Goal: Task Accomplishment & Management: Manage account settings

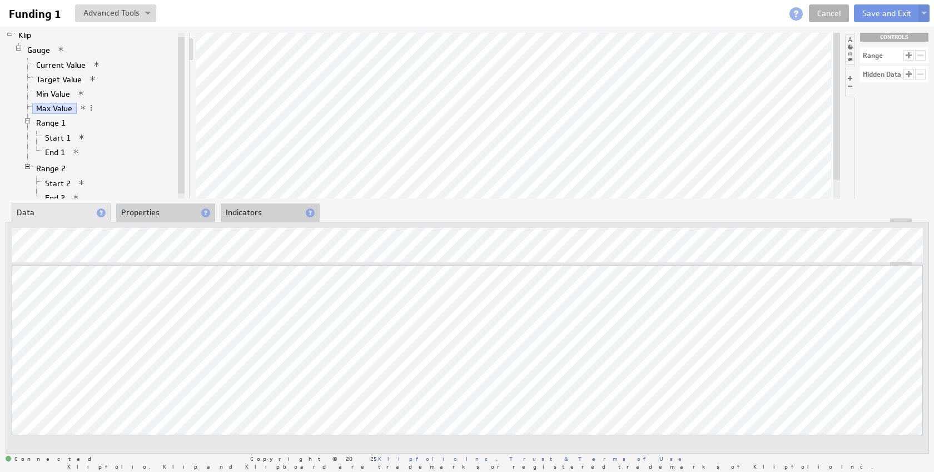
click at [794, 14] on span at bounding box center [796, 13] width 13 height 13
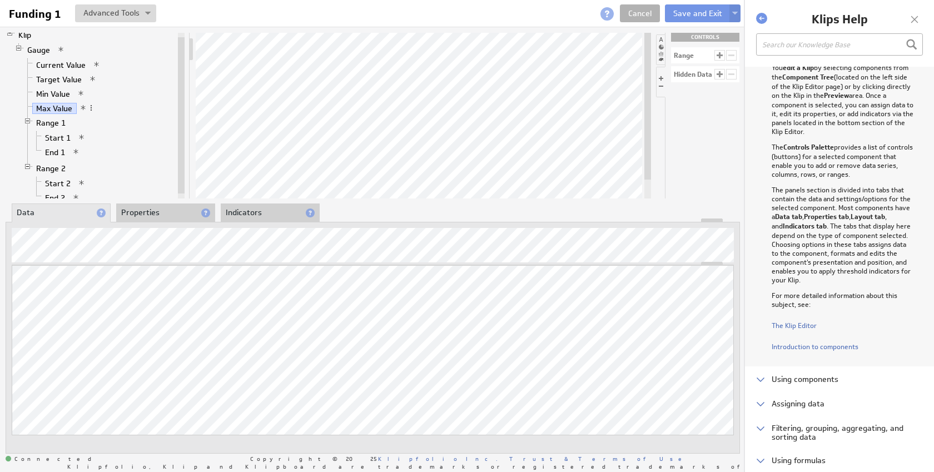
scroll to position [259, 0]
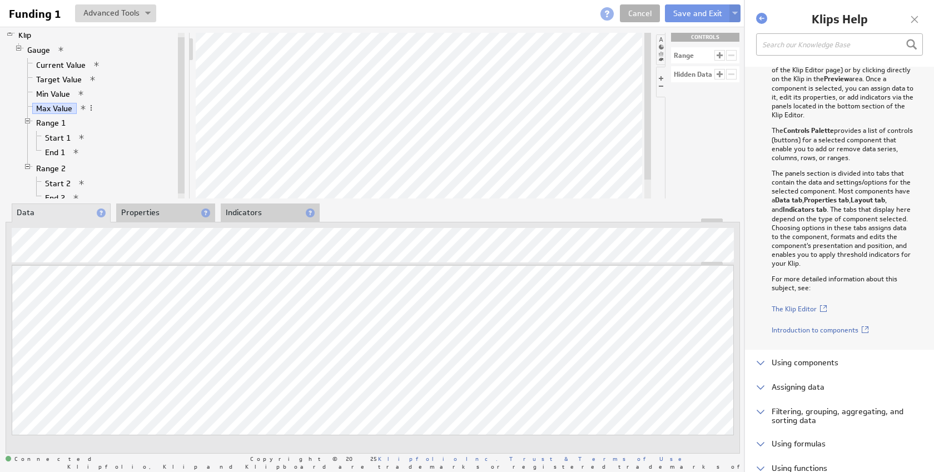
click at [762, 18] on div at bounding box center [761, 18] width 11 height 11
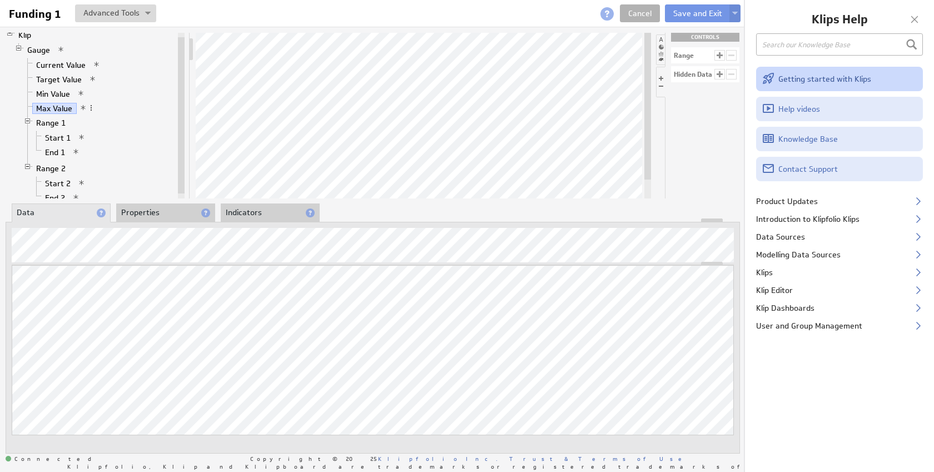
click at [809, 83] on link "Getting started with Klips" at bounding box center [839, 79] width 167 height 24
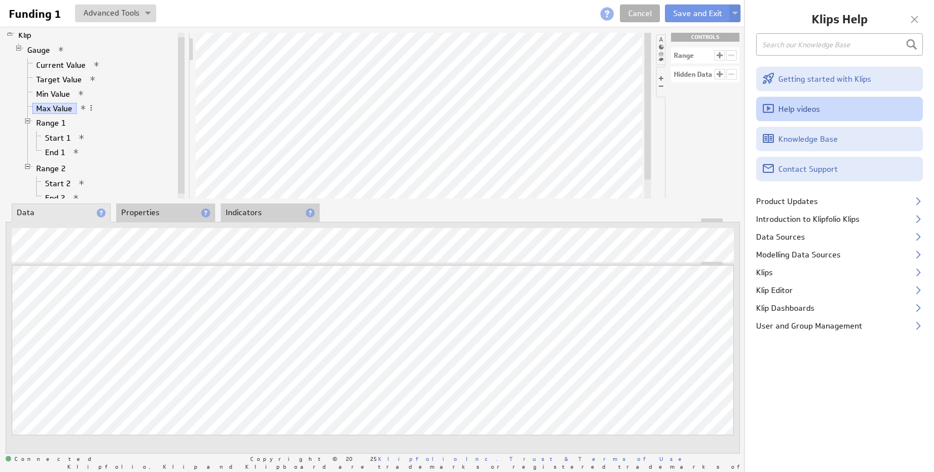
click at [792, 113] on link "Help videos" at bounding box center [839, 109] width 167 height 24
click at [128, 16] on button at bounding box center [115, 13] width 81 height 18
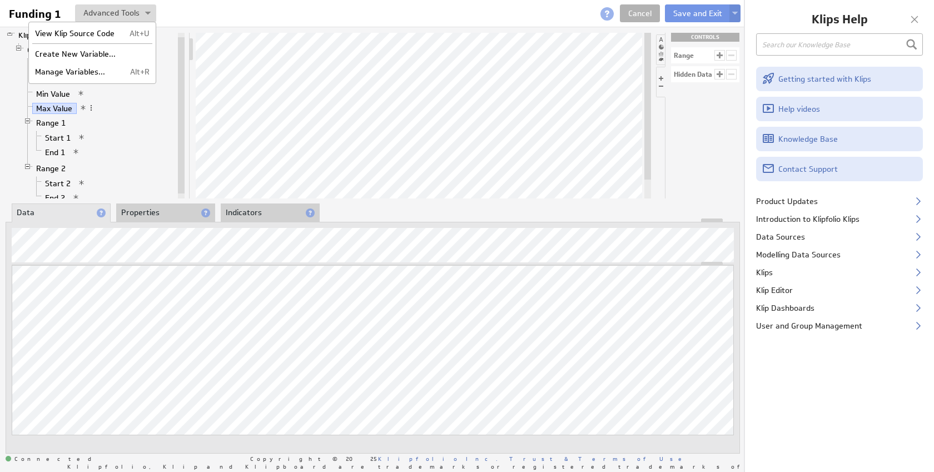
click at [177, 18] on div at bounding box center [322, 13] width 333 height 18
click at [914, 19] on div at bounding box center [914, 19] width 17 height 17
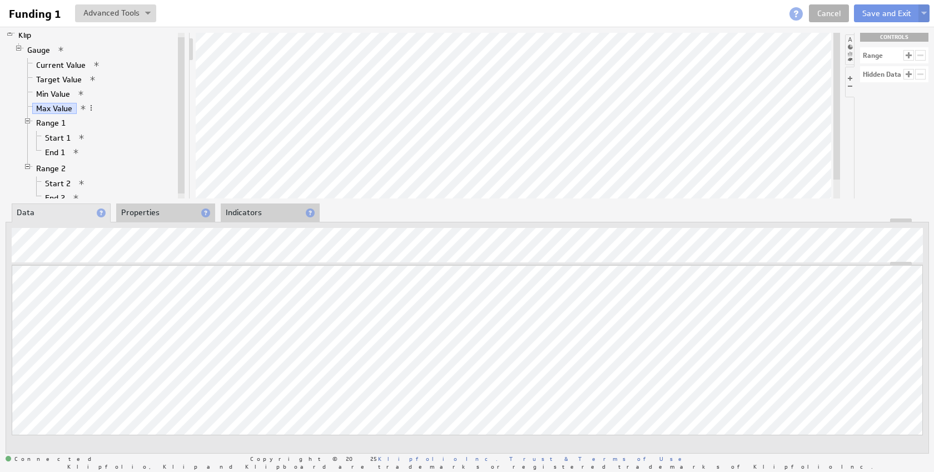
click at [160, 223] on div "Updating... Select a Function ARRAY DATE SELECT SLICE SUM Data Manipulation Log…" at bounding box center [468, 338] width 924 height 232
click at [163, 216] on li "Properties" at bounding box center [165, 213] width 99 height 19
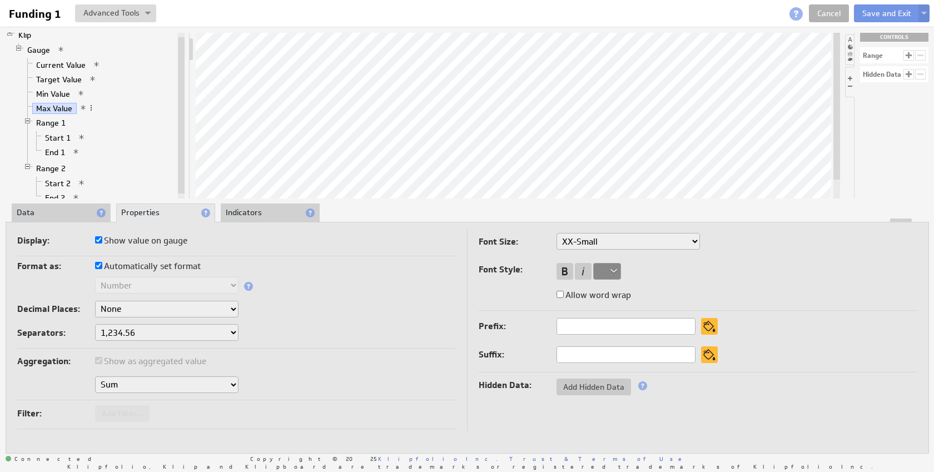
click at [242, 212] on li "Indicators" at bounding box center [270, 213] width 99 height 19
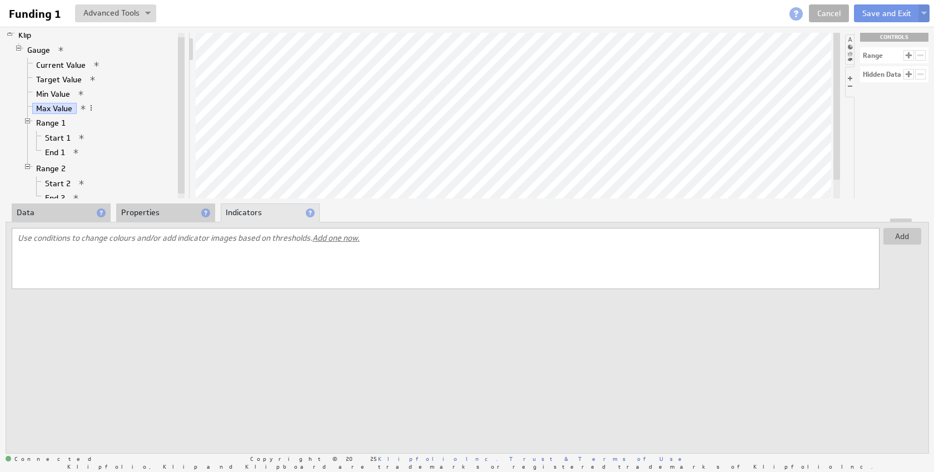
click at [41, 211] on li "Data" at bounding box center [61, 213] width 99 height 19
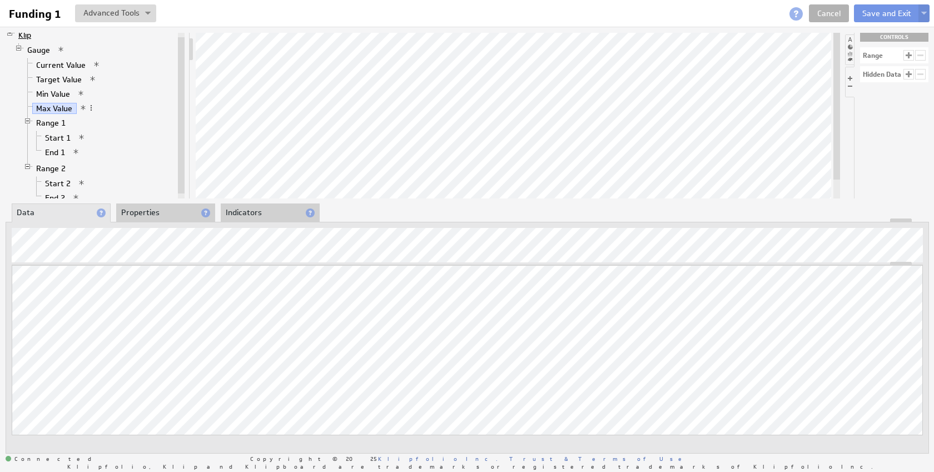
click at [23, 34] on link "Klip" at bounding box center [24, 34] width 21 height 11
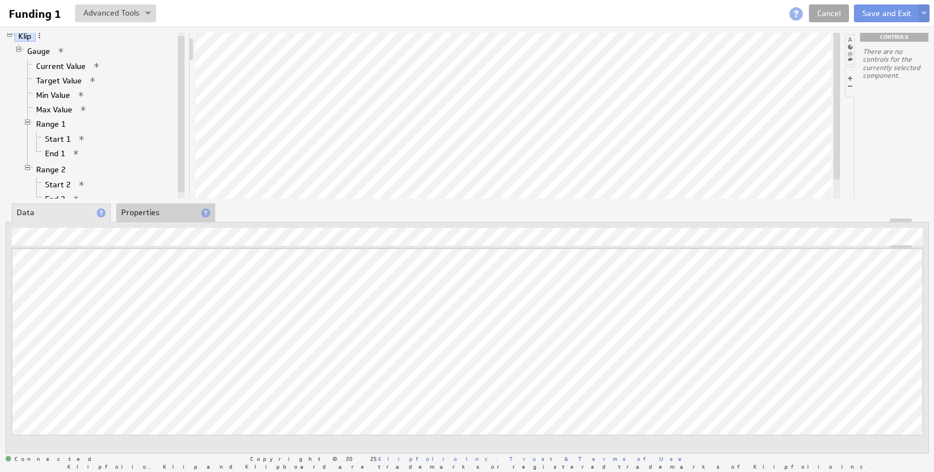
click at [835, 12] on link "Cancel" at bounding box center [829, 13] width 40 height 18
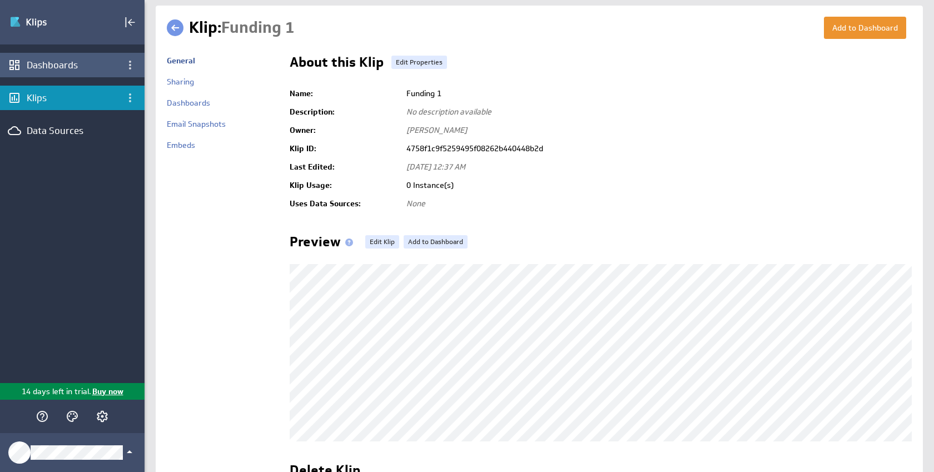
scroll to position [3, 0]
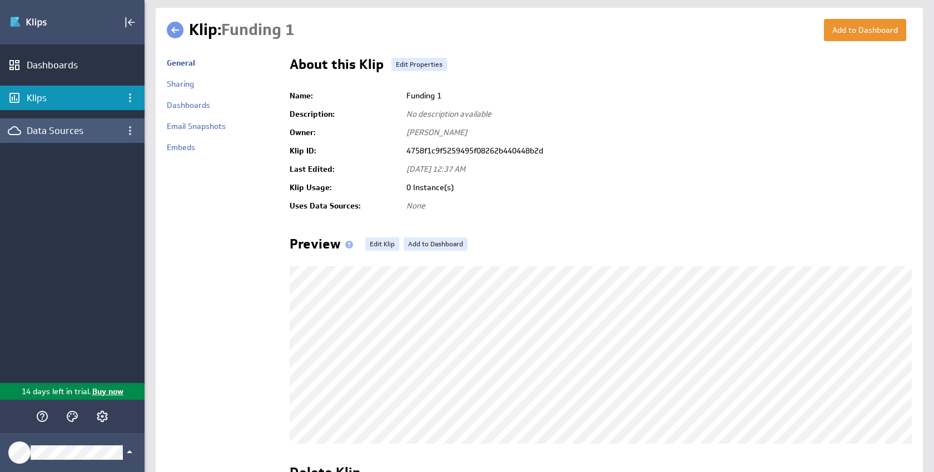
click at [86, 127] on div "Data Sources" at bounding box center [72, 131] width 91 height 12
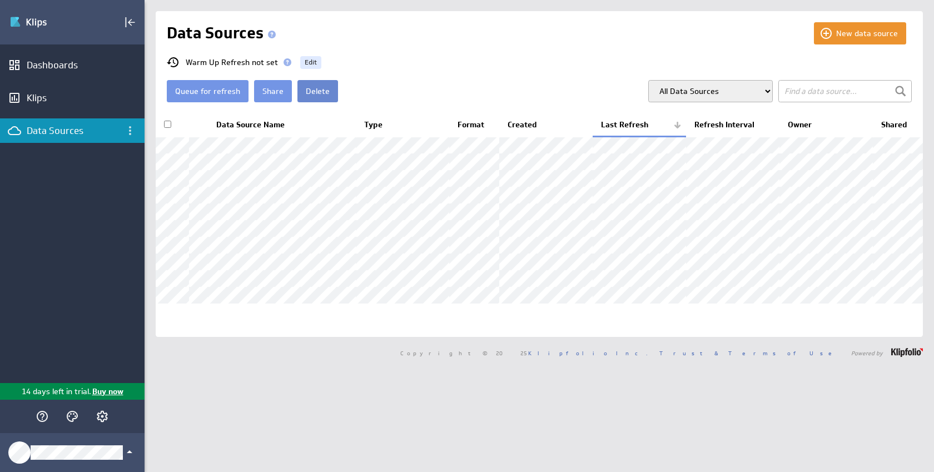
click at [314, 92] on button "Delete" at bounding box center [318, 91] width 41 height 22
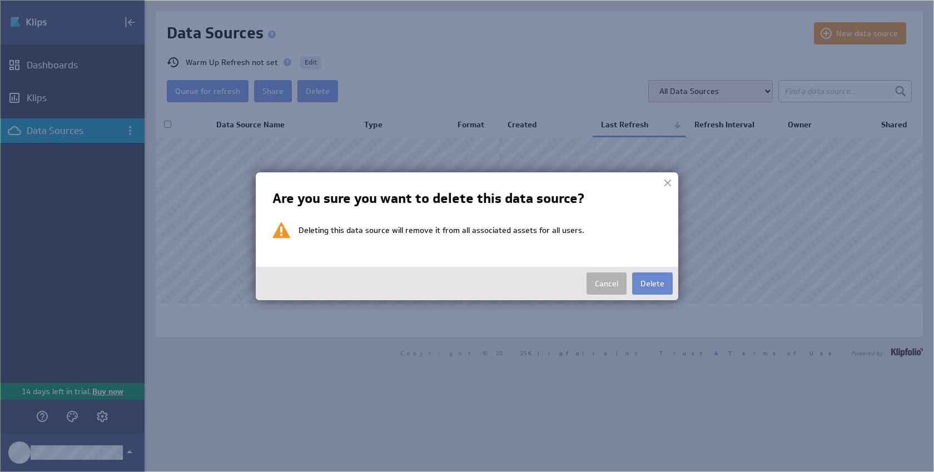
click at [653, 280] on button "Delete" at bounding box center [652, 284] width 41 height 22
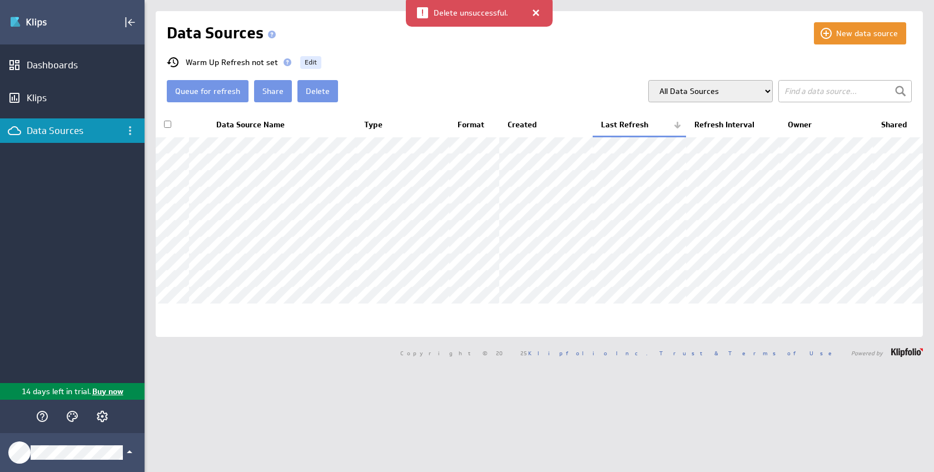
click at [418, 12] on div at bounding box center [422, 12] width 11 height 11
click at [427, 12] on div at bounding box center [422, 12] width 11 height 11
drag, startPoint x: 456, startPoint y: 12, endPoint x: 497, endPoint y: 13, distance: 41.2
click at [458, 12] on span "Delete unsuccessful." at bounding box center [471, 13] width 75 height 9
click at [541, 13] on div "Delete unsuccessful." at bounding box center [479, 11] width 147 height 31
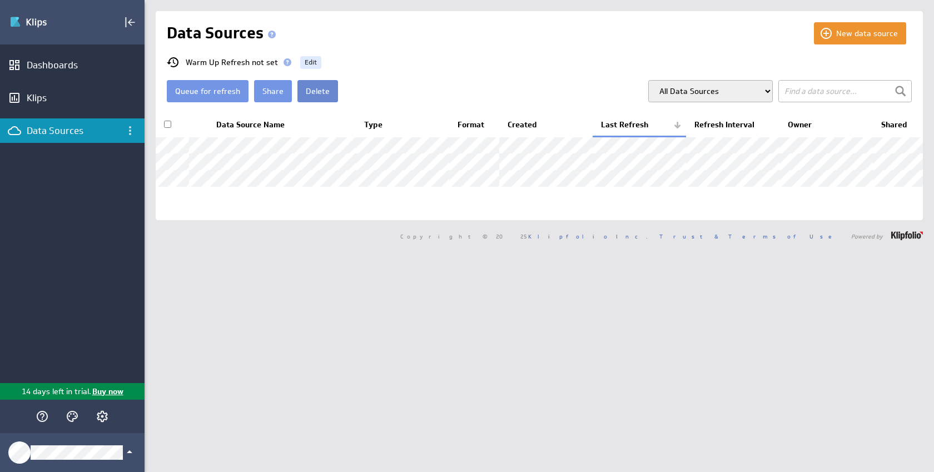
click at [305, 93] on button "Delete" at bounding box center [318, 91] width 41 height 22
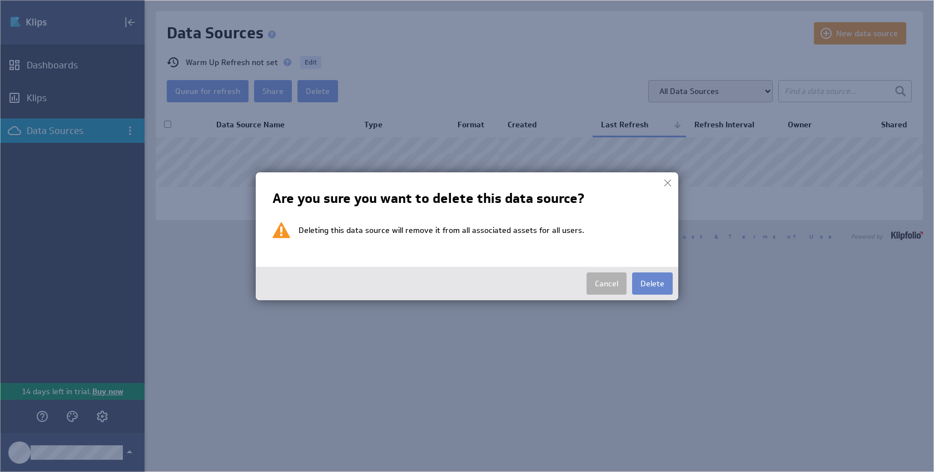
click at [658, 284] on button "Delete" at bounding box center [652, 284] width 41 height 22
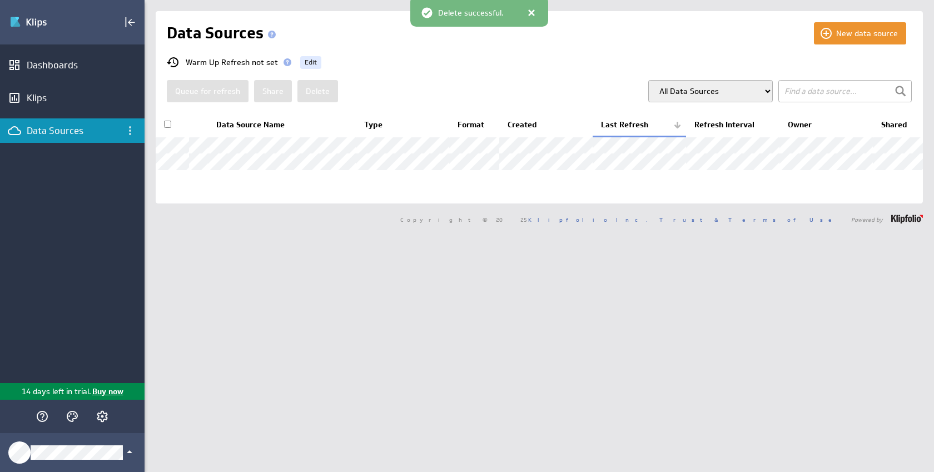
click at [396, 82] on div "Queue for refresh Share Delete All Data Sources My Data Sources All Modelled Da…" at bounding box center [539, 91] width 745 height 22
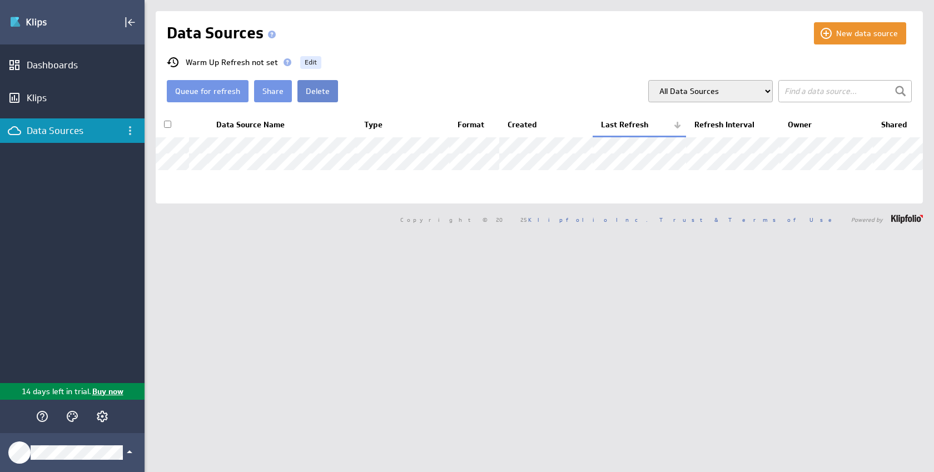
click at [325, 95] on button "Delete" at bounding box center [318, 91] width 41 height 22
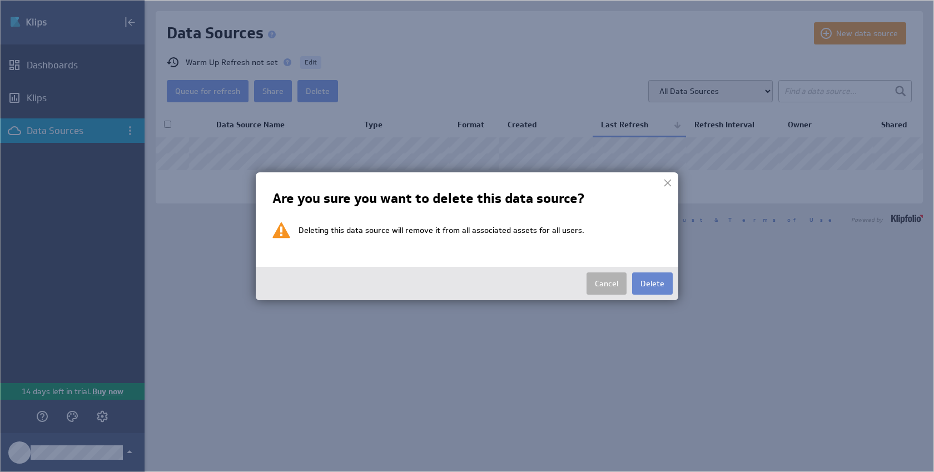
click at [658, 284] on button "Delete" at bounding box center [652, 284] width 41 height 22
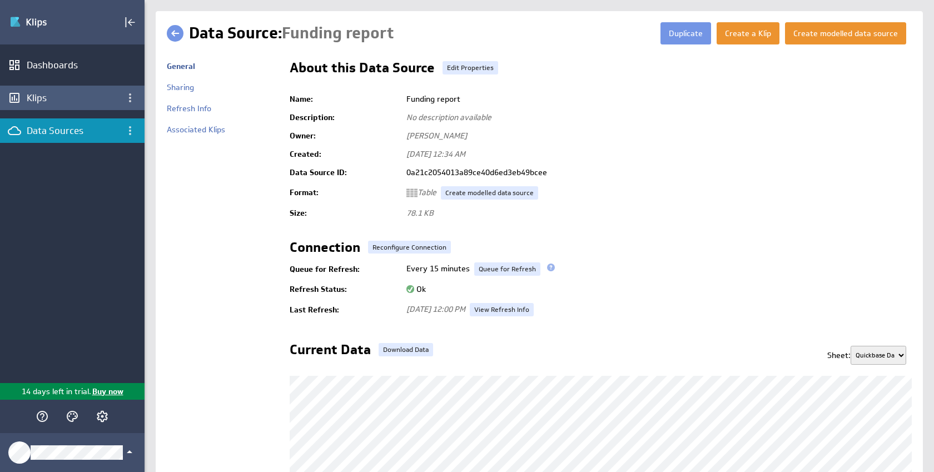
click at [35, 100] on div "Klips" at bounding box center [72, 98] width 91 height 12
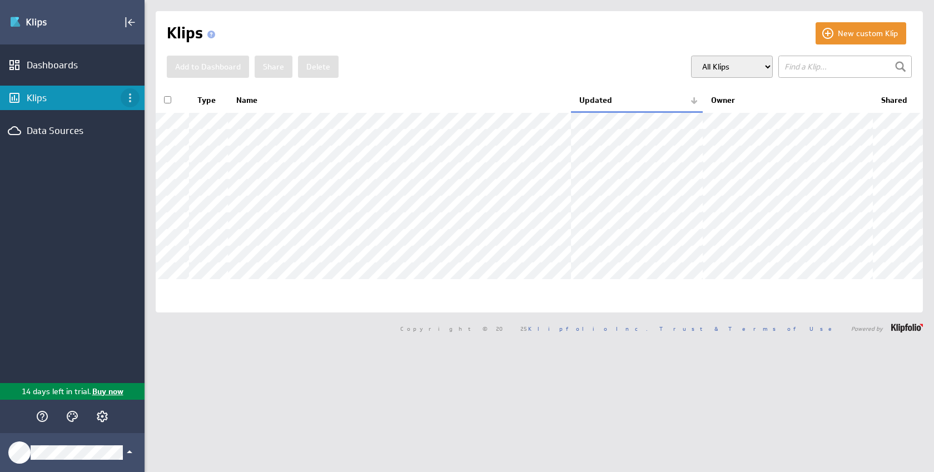
click at [127, 100] on icon "Klips menu" at bounding box center [129, 97] width 13 height 13
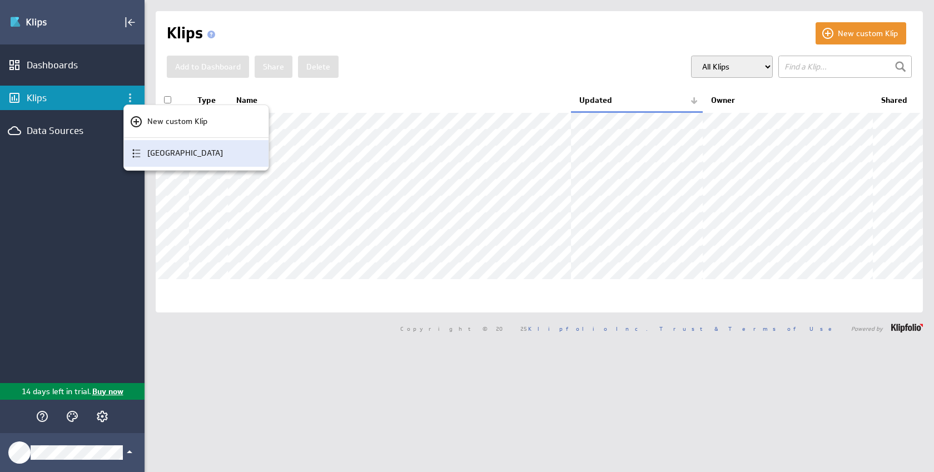
click at [155, 153] on p "Klip Library" at bounding box center [185, 153] width 76 height 12
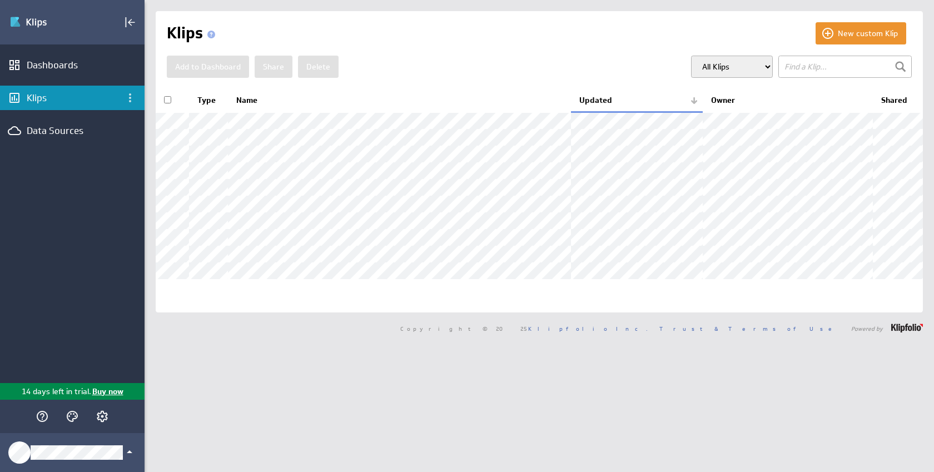
click at [35, 98] on div "Klips" at bounding box center [72, 98] width 91 height 12
click at [37, 101] on div "Klips" at bounding box center [72, 98] width 91 height 12
click at [75, 136] on div "Data Sources" at bounding box center [72, 131] width 91 height 12
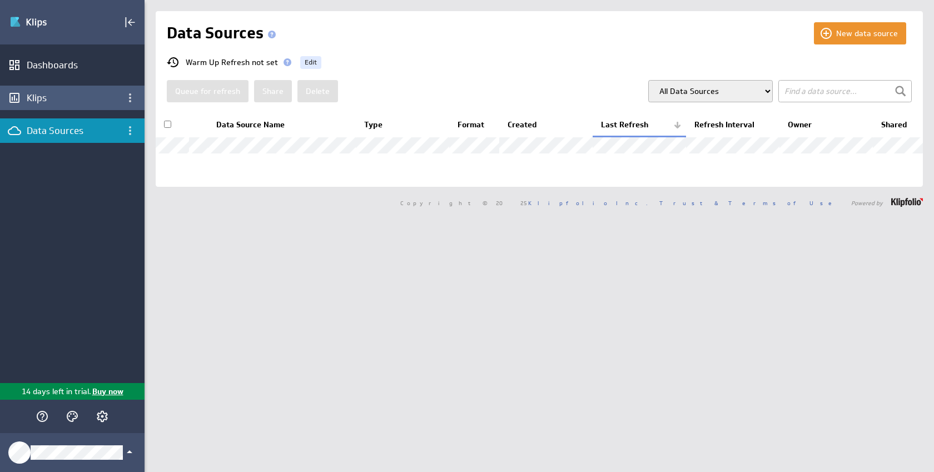
click at [37, 102] on div "Klips" at bounding box center [72, 98] width 91 height 12
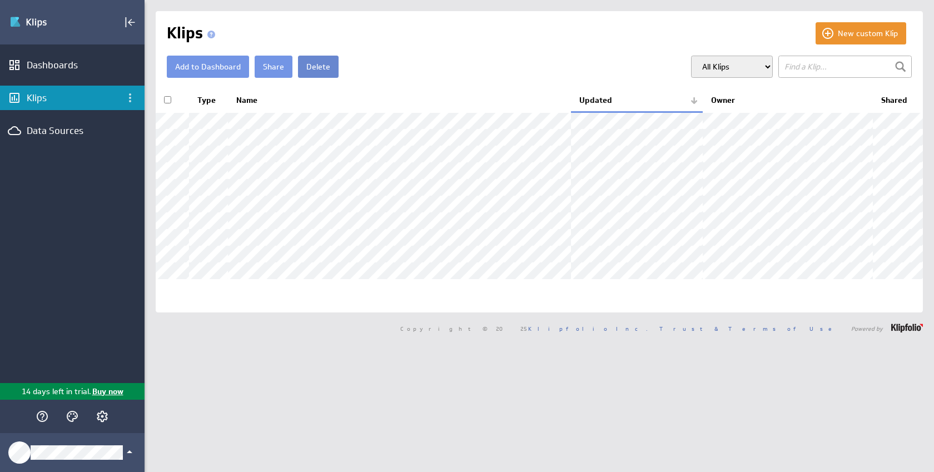
click at [326, 70] on button "Delete" at bounding box center [318, 67] width 41 height 22
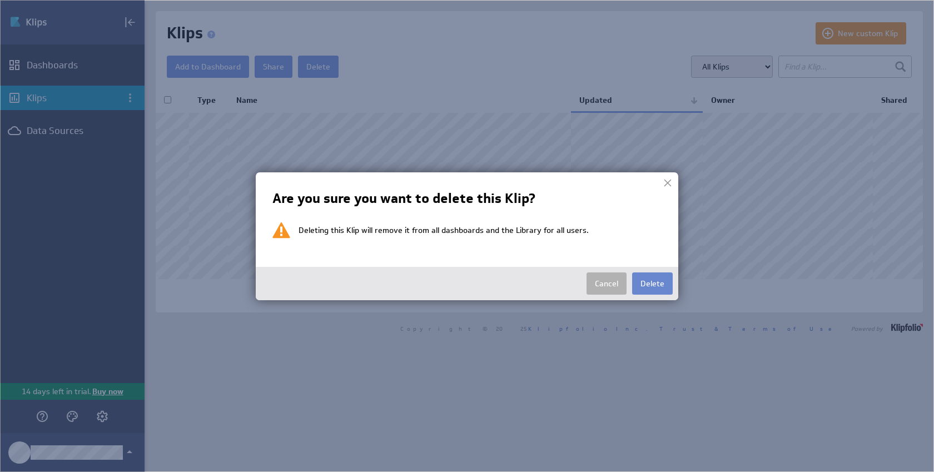
click at [646, 283] on button "Delete" at bounding box center [652, 284] width 41 height 22
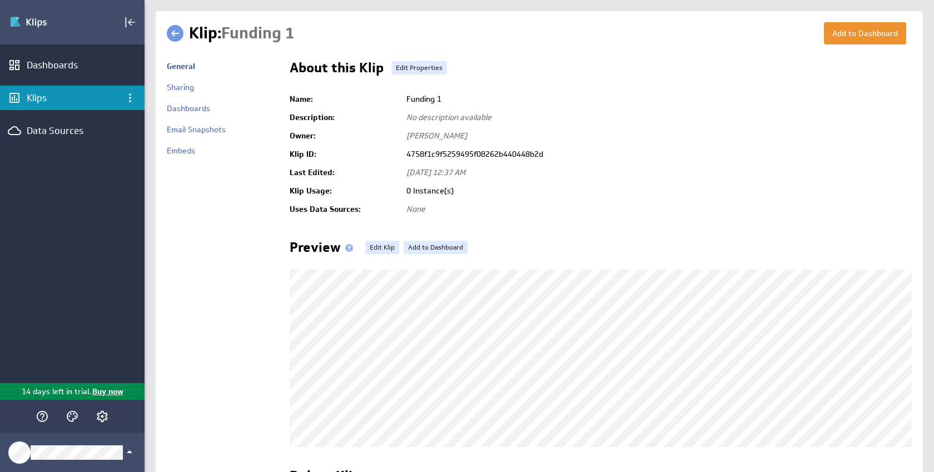
click at [422, 101] on td "Funding 1" at bounding box center [656, 99] width 511 height 18
click at [445, 99] on td "Funding 1" at bounding box center [656, 99] width 511 height 18
click at [423, 62] on link "Edit Properties" at bounding box center [420, 67] width 56 height 13
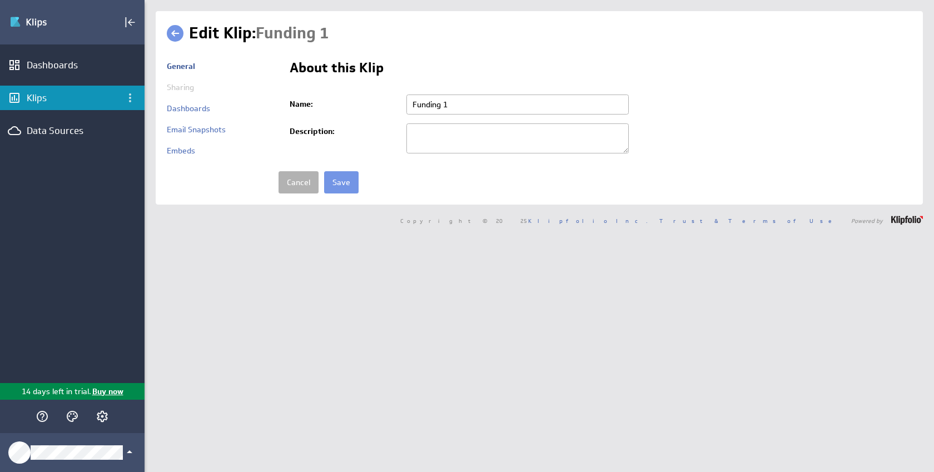
drag, startPoint x: 451, startPoint y: 104, endPoint x: 403, endPoint y: 99, distance: 48.6
click at [403, 99] on td "Funding 1" at bounding box center [656, 104] width 511 height 29
type input "Install NOT Complete, M2 Amount"
click at [336, 179] on input "Save" at bounding box center [341, 182] width 34 height 22
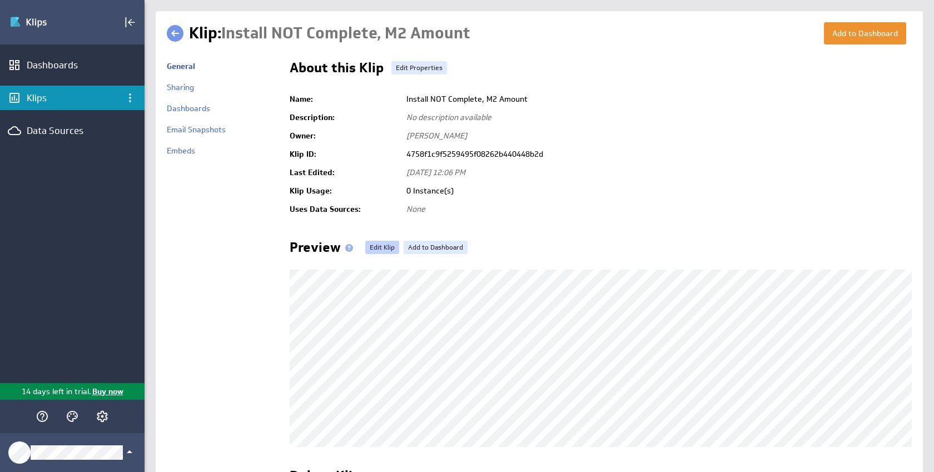
click at [378, 247] on link "Edit Klip" at bounding box center [382, 247] width 34 height 13
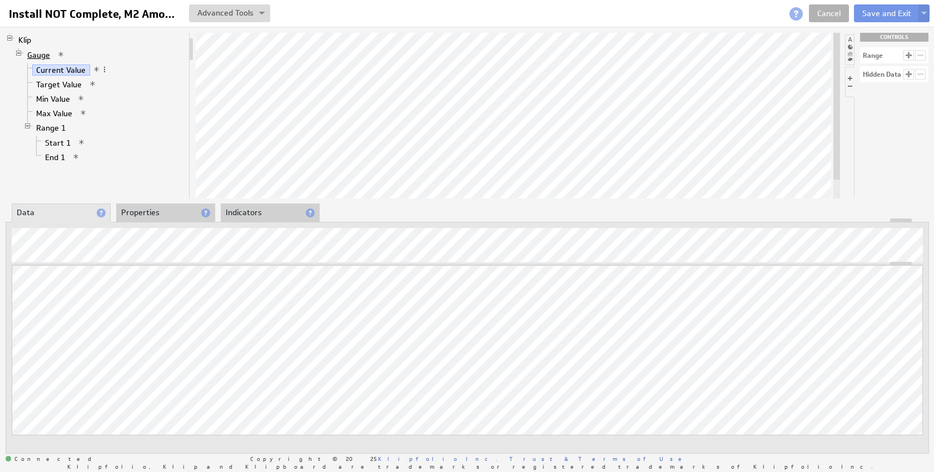
click at [33, 55] on link "Gauge" at bounding box center [38, 54] width 31 height 11
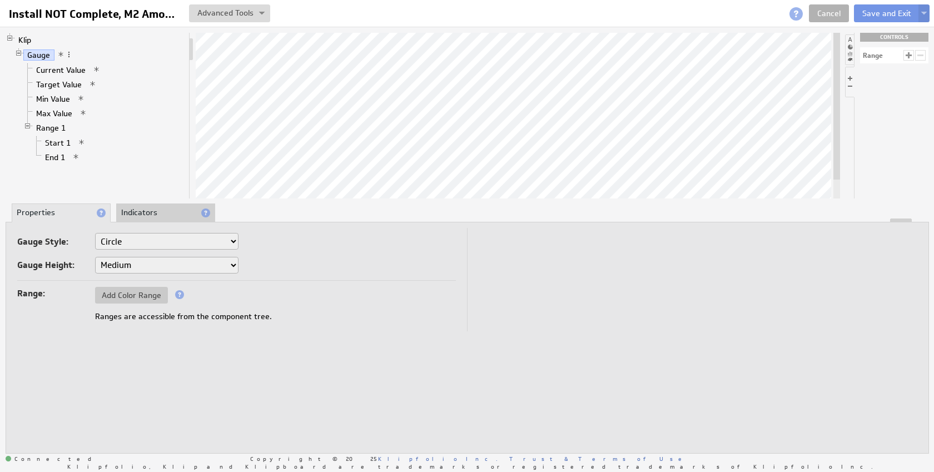
click at [19, 53] on div at bounding box center [18, 53] width 9 height 9
click at [36, 53] on link "Gauge" at bounding box center [38, 54] width 31 height 11
click at [67, 65] on link "Current Value" at bounding box center [61, 70] width 58 height 11
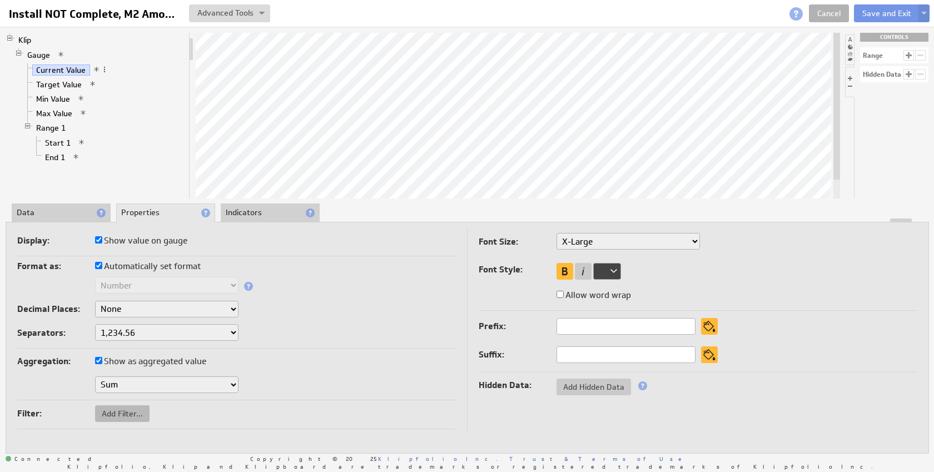
click at [137, 411] on span "Add Filter..." at bounding box center [122, 414] width 55 height 10
select select "source"
type input "50"
checkbox input "true"
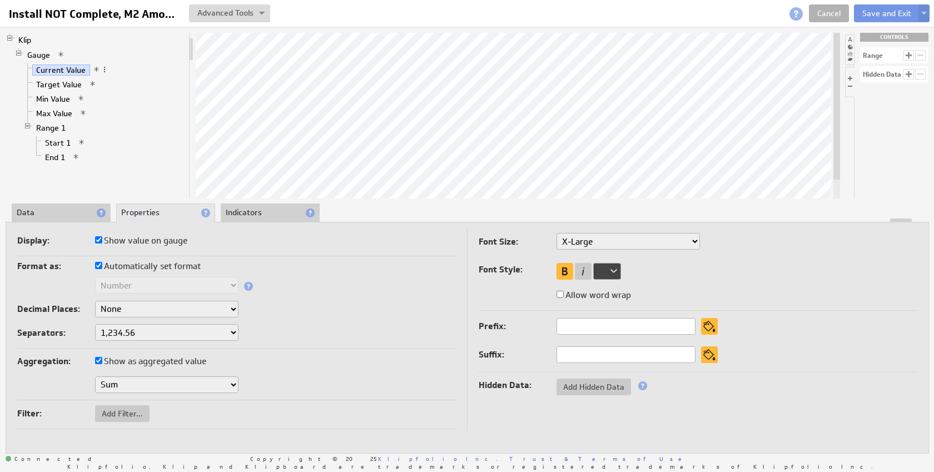
select select "source"
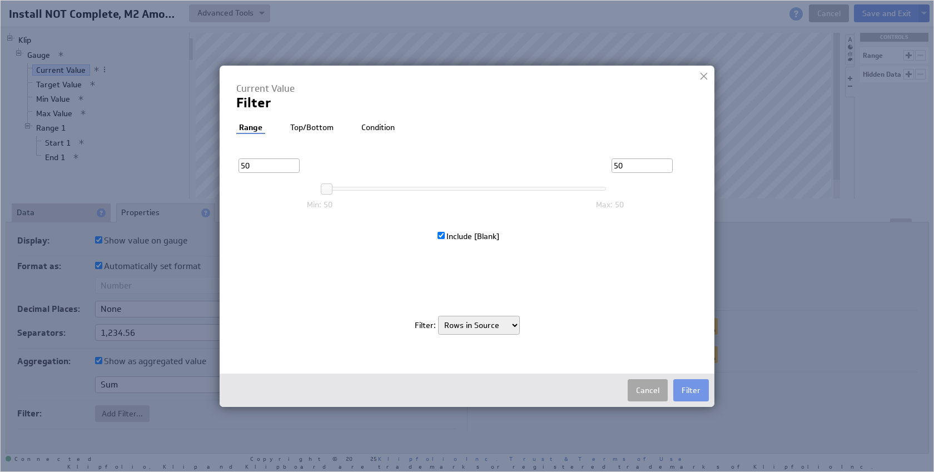
click at [643, 385] on button "Cancel" at bounding box center [648, 390] width 40 height 22
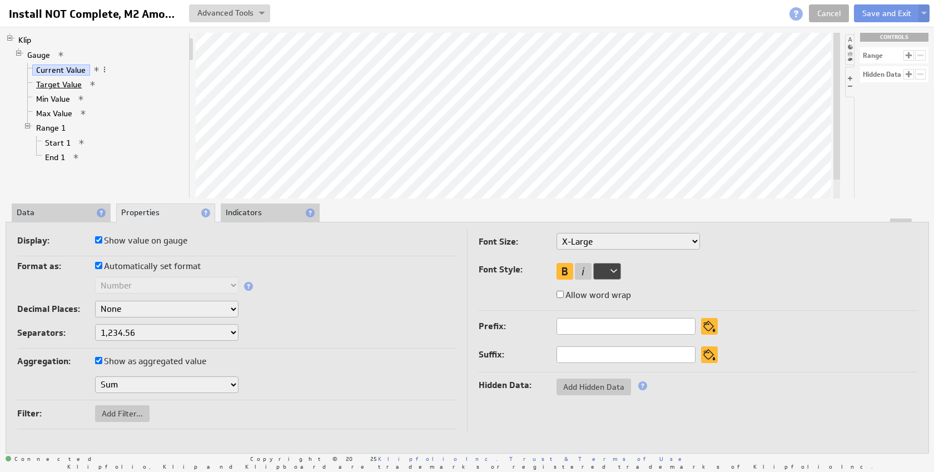
click at [58, 84] on link "Target Value" at bounding box center [59, 84] width 54 height 11
click at [89, 83] on span at bounding box center [93, 84] width 8 height 8
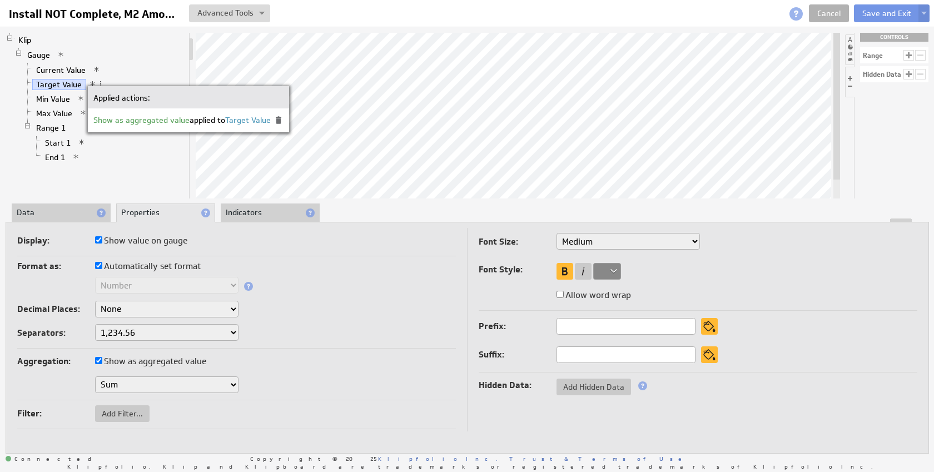
click at [252, 122] on span "Target Value" at bounding box center [248, 120] width 46 height 10
click at [97, 80] on span at bounding box center [101, 84] width 8 height 8
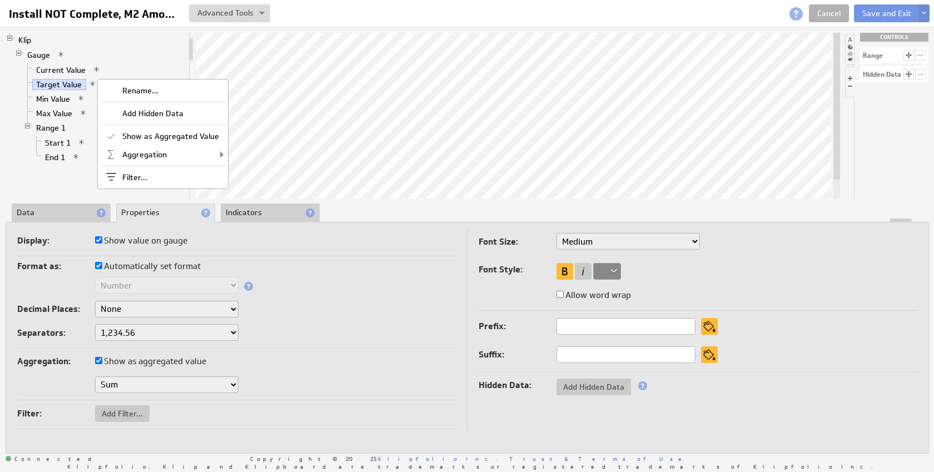
click at [316, 266] on div "Format as: Automatically set format" at bounding box center [236, 268] width 439 height 18
click at [100, 268] on input "Automatically set format" at bounding box center [98, 265] width 7 height 7
checkbox input "false"
click at [97, 267] on input "Automatically set format" at bounding box center [98, 265] width 7 height 7
click at [96, 355] on label "Show as aggregated value" at bounding box center [150, 362] width 111 height 16
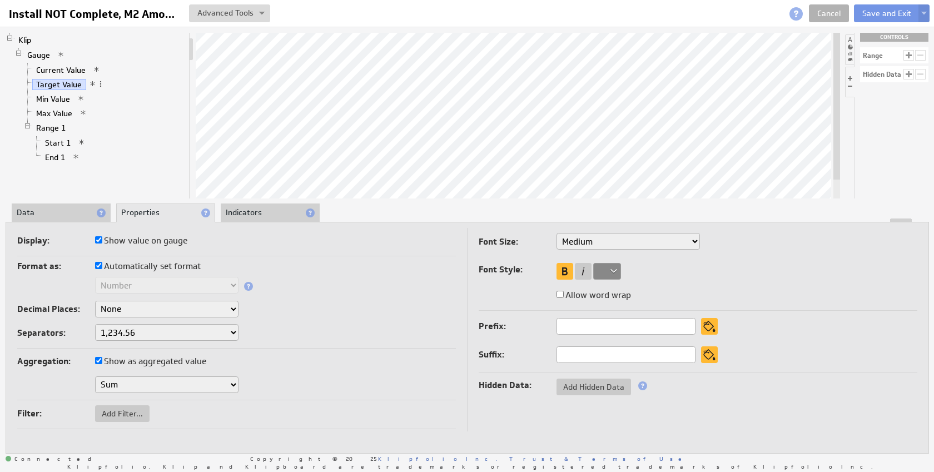
click at [96, 357] on input "Show as aggregated value" at bounding box center [98, 360] width 7 height 7
click at [239, 211] on li "Indicators" at bounding box center [270, 213] width 99 height 19
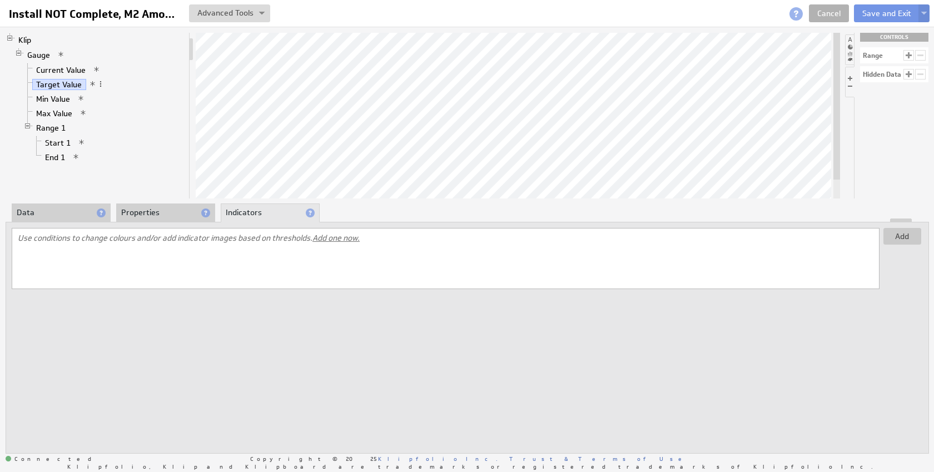
click at [172, 210] on li "Properties" at bounding box center [165, 213] width 99 height 19
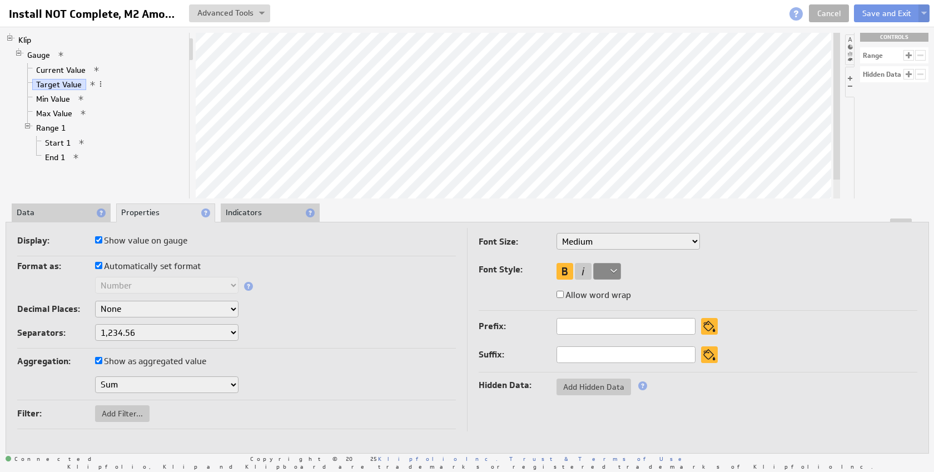
click at [63, 210] on li "Data" at bounding box center [61, 213] width 99 height 19
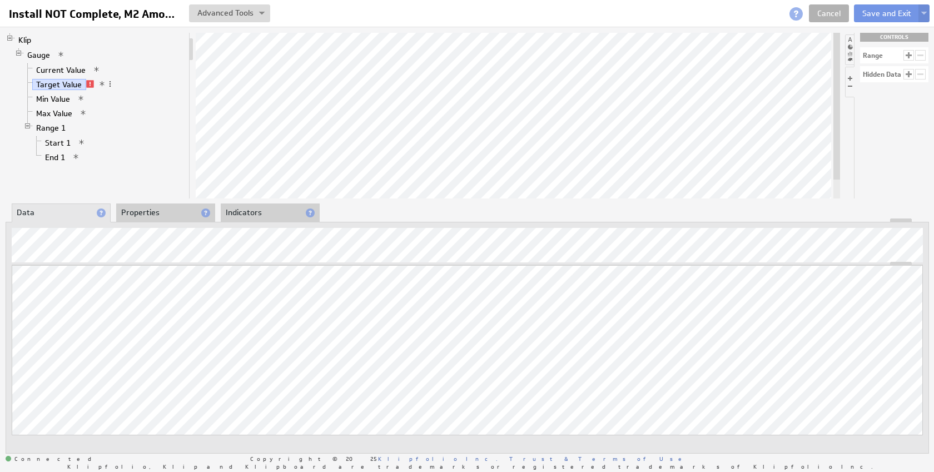
click at [51, 225] on div "Updating... Select a Function ARRAY DATE SELECT SLICE SUM Data Manipulation Log…" at bounding box center [468, 338] width 924 height 232
click at [131, 208] on li "Properties" at bounding box center [165, 213] width 99 height 19
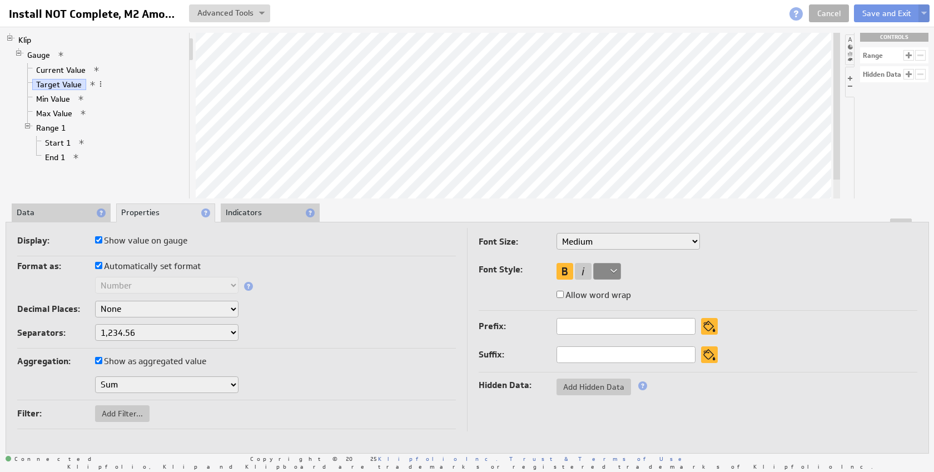
click at [154, 266] on label "Automatically set format" at bounding box center [148, 267] width 106 height 16
click at [102, 266] on input "Automatically set format" at bounding box center [98, 265] width 7 height 7
checkbox input "false"
click at [158, 283] on select "Text Number Currency Percentage Date / Time Duration" at bounding box center [166, 285] width 143 height 17
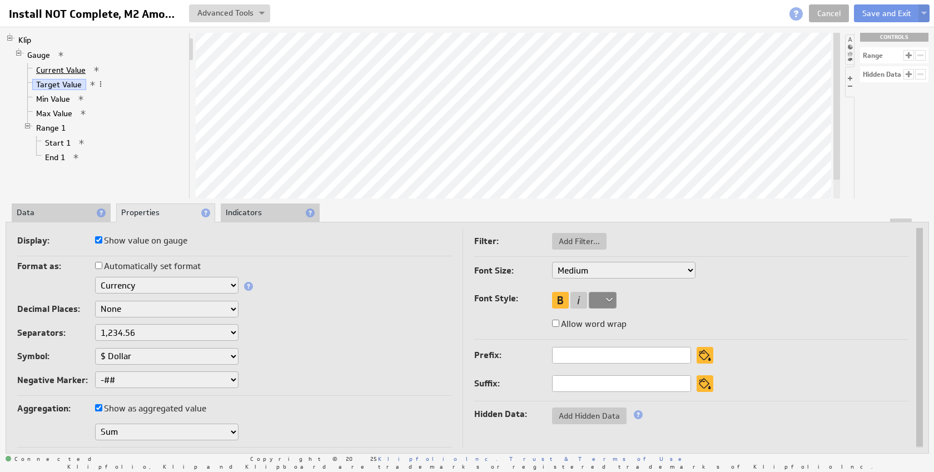
click at [66, 65] on link "Current Value" at bounding box center [61, 70] width 58 height 11
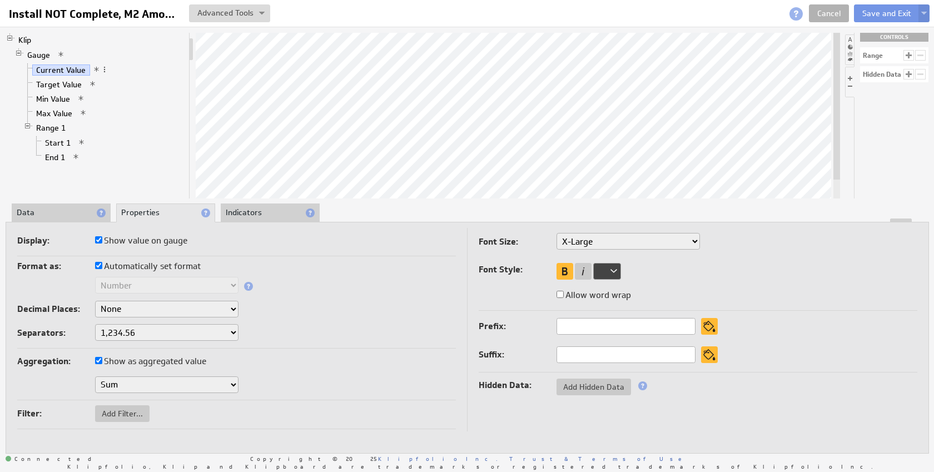
click at [119, 264] on label "Automatically set format" at bounding box center [148, 267] width 106 height 16
click at [102, 264] on input "Automatically set format" at bounding box center [98, 265] width 7 height 7
checkbox input "false"
click at [121, 281] on select "Text Number Currency Percentage Date / Time Duration" at bounding box center [166, 285] width 143 height 17
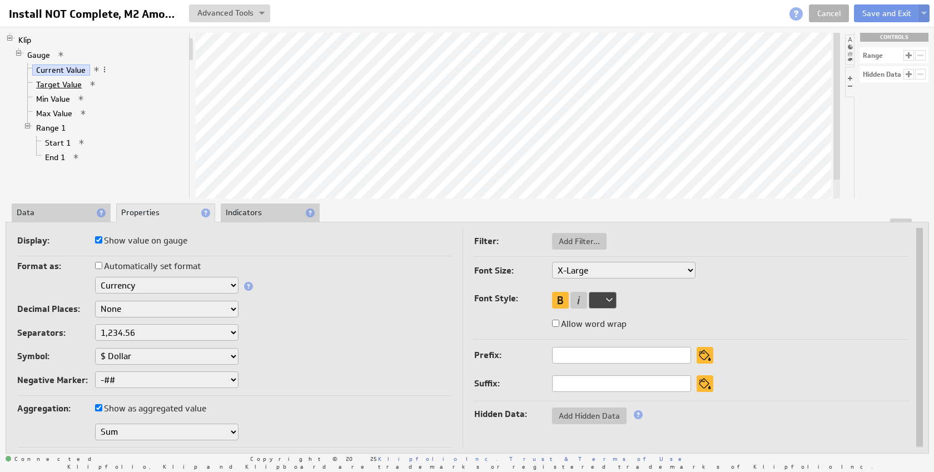
click at [63, 86] on link "Target Value" at bounding box center [59, 84] width 54 height 11
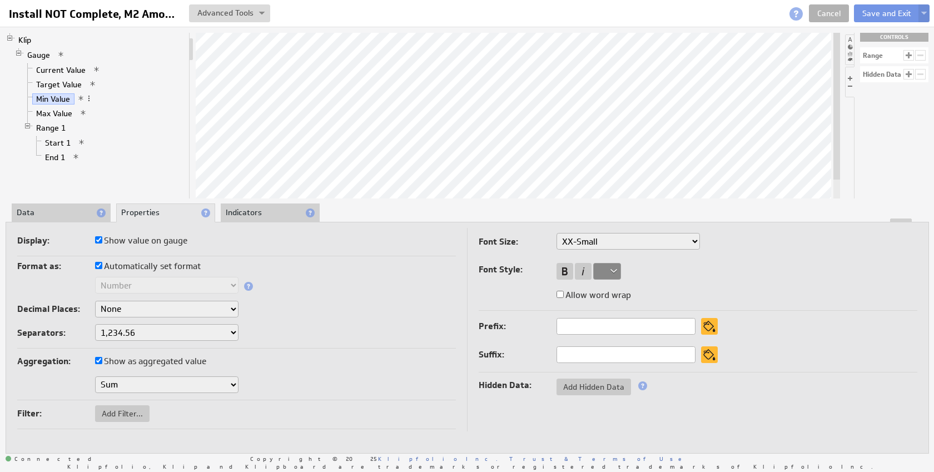
click at [138, 267] on label "Automatically set format" at bounding box center [148, 267] width 106 height 16
click at [102, 267] on input "Automatically set format" at bounding box center [98, 265] width 7 height 7
checkbox input "false"
click at [143, 282] on select "Text Number Currency Percentage Date / Time Duration" at bounding box center [166, 285] width 143 height 17
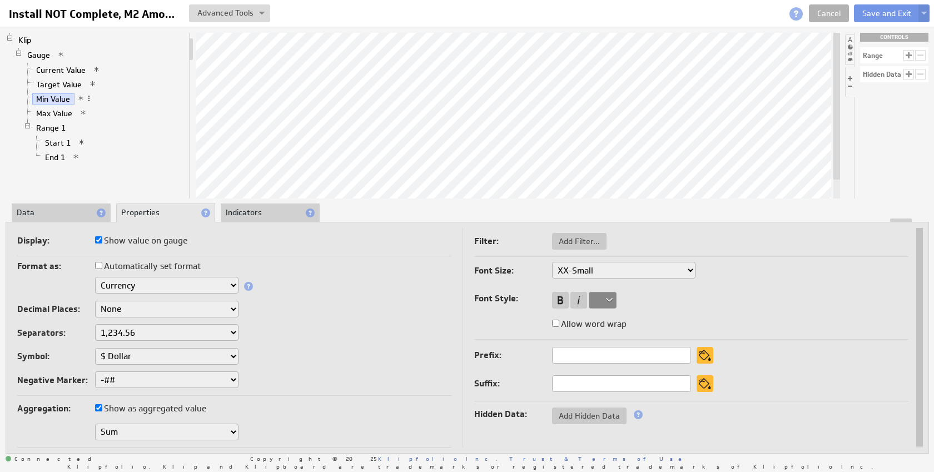
click at [42, 212] on li "Data" at bounding box center [61, 213] width 99 height 19
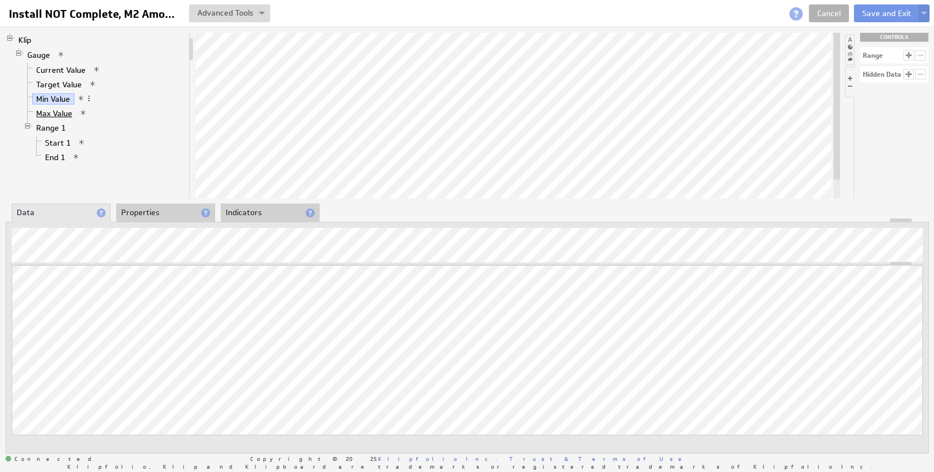
click at [53, 108] on link "Max Value" at bounding box center [54, 113] width 44 height 11
click at [142, 219] on div at bounding box center [467, 221] width 923 height 4
click at [141, 213] on li "Properties" at bounding box center [165, 213] width 99 height 19
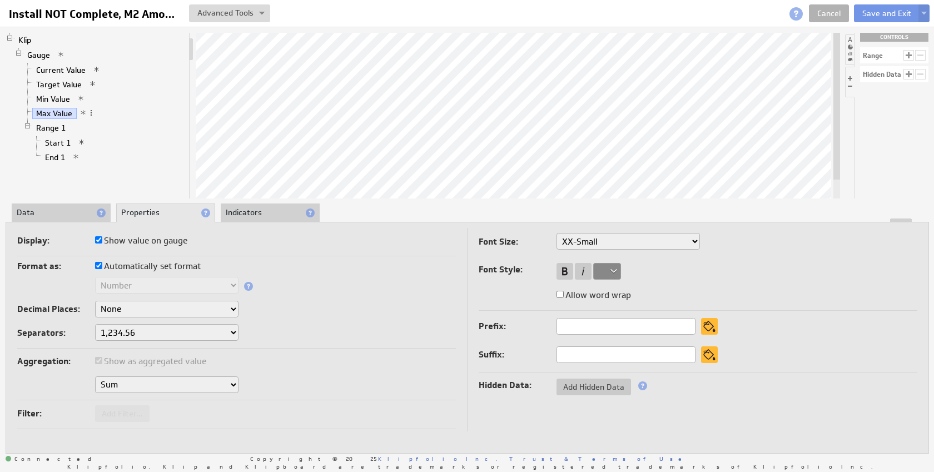
drag, startPoint x: 116, startPoint y: 264, endPoint x: 115, endPoint y: 280, distance: 16.1
click at [116, 265] on label "Automatically set format" at bounding box center [148, 267] width 106 height 16
click at [102, 265] on input "Automatically set format" at bounding box center [98, 265] width 7 height 7
checkbox input "false"
click at [116, 283] on select "Text Number Currency Percentage Date / Time Duration" at bounding box center [166, 285] width 143 height 17
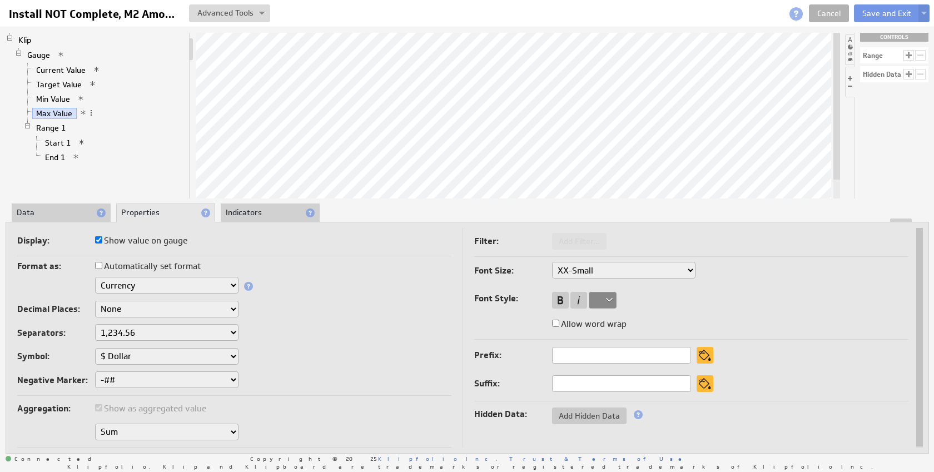
click at [336, 330] on div "Separators: 1,234.56 1.234,56 1'234.56 1,234/56 1 234,56 1 234-56 1 234.56 1234…" at bounding box center [234, 333] width 434 height 19
click at [258, 216] on li "Indicators" at bounding box center [270, 213] width 99 height 19
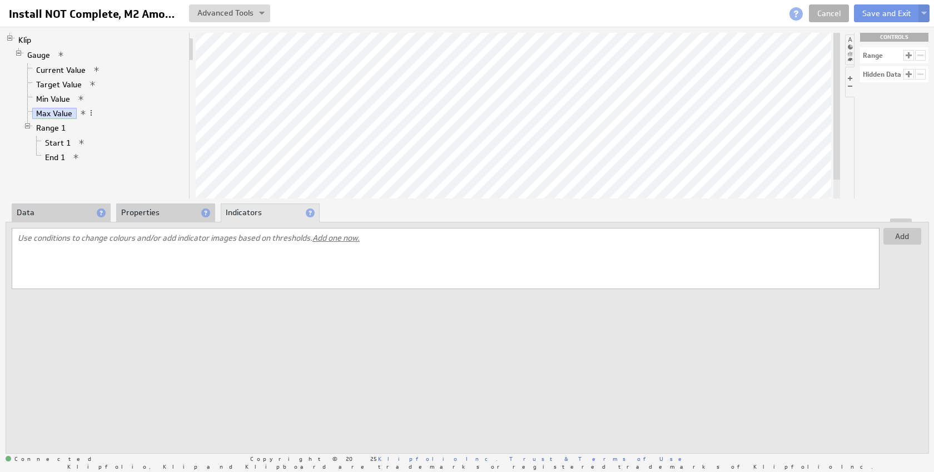
click at [166, 210] on li "Properties" at bounding box center [165, 213] width 99 height 19
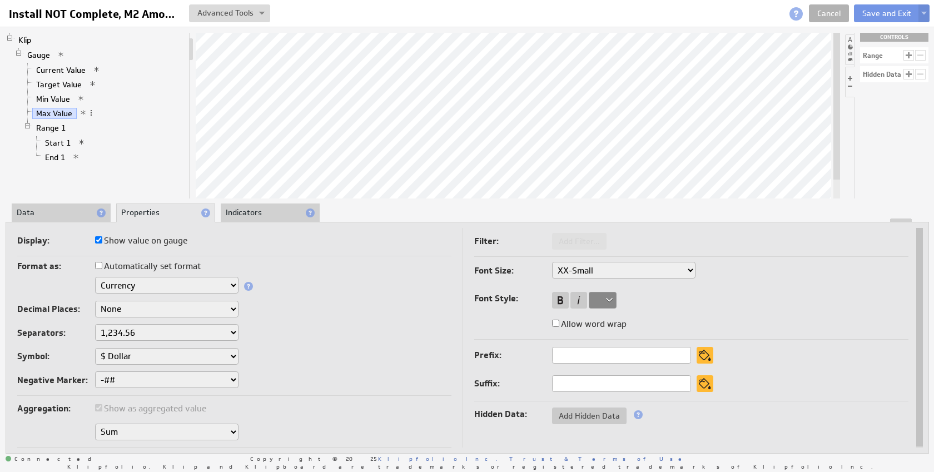
click at [250, 216] on li "Indicators" at bounding box center [270, 213] width 99 height 19
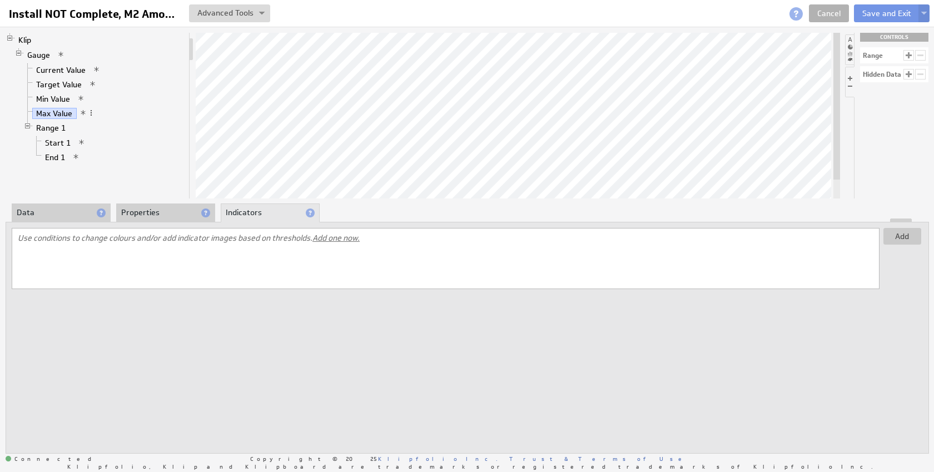
click at [145, 214] on li "Properties" at bounding box center [165, 213] width 99 height 19
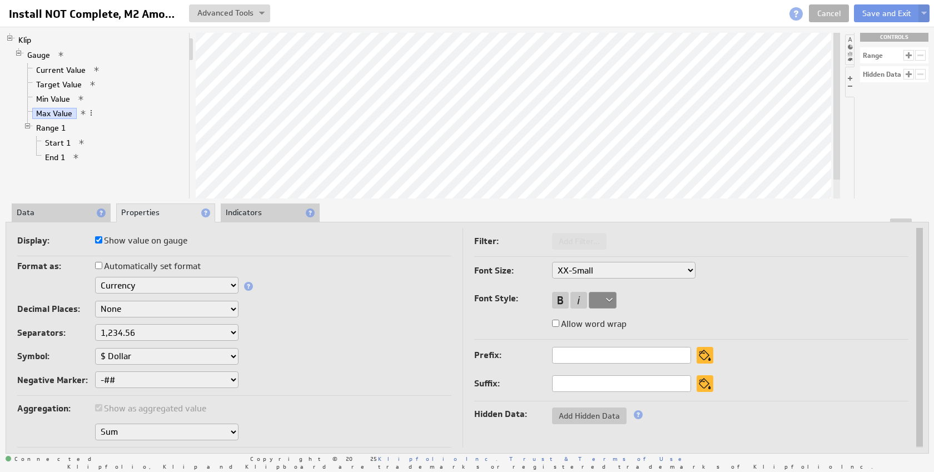
click at [41, 212] on li "Data" at bounding box center [61, 213] width 99 height 19
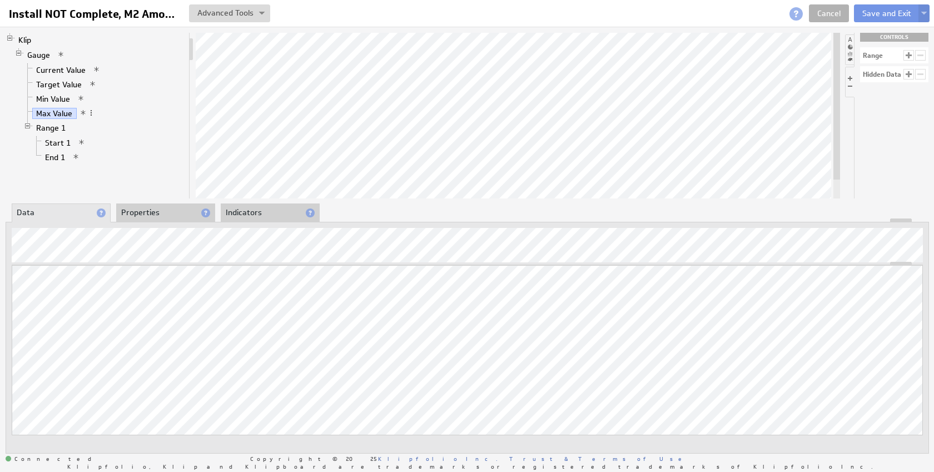
click at [145, 219] on div at bounding box center [467, 221] width 923 height 4
click at [152, 211] on li "Properties" at bounding box center [165, 213] width 99 height 19
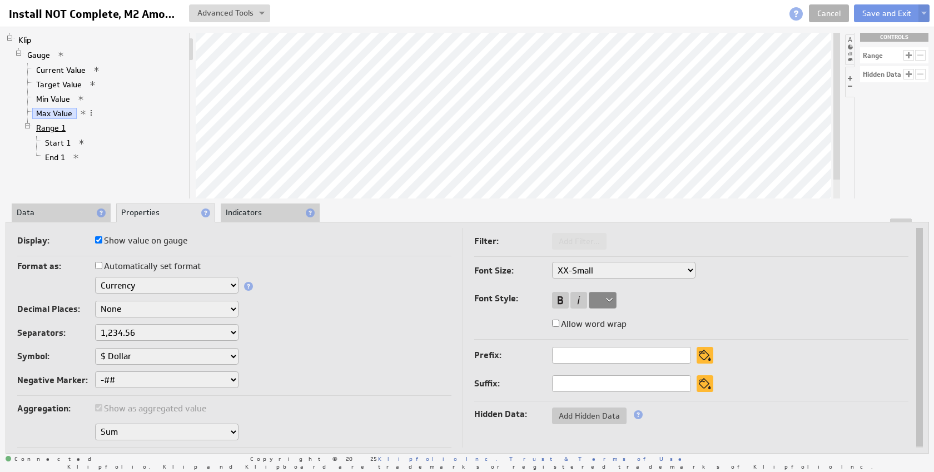
click at [52, 123] on link "Range 1" at bounding box center [51, 127] width 38 height 11
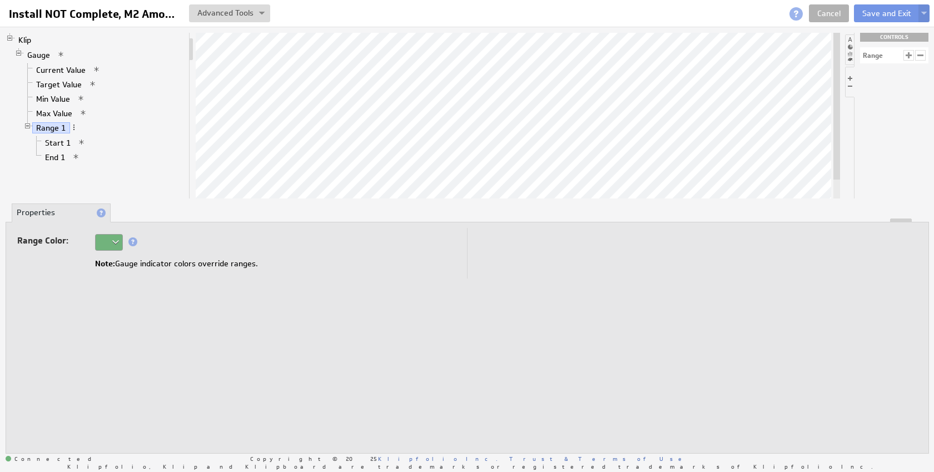
click at [117, 241] on div at bounding box center [109, 242] width 28 height 17
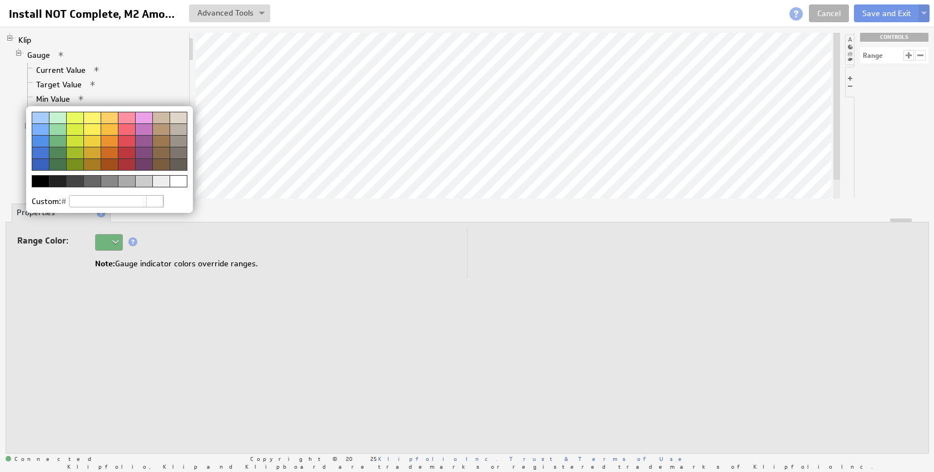
click at [117, 241] on img at bounding box center [467, 236] width 934 height 472
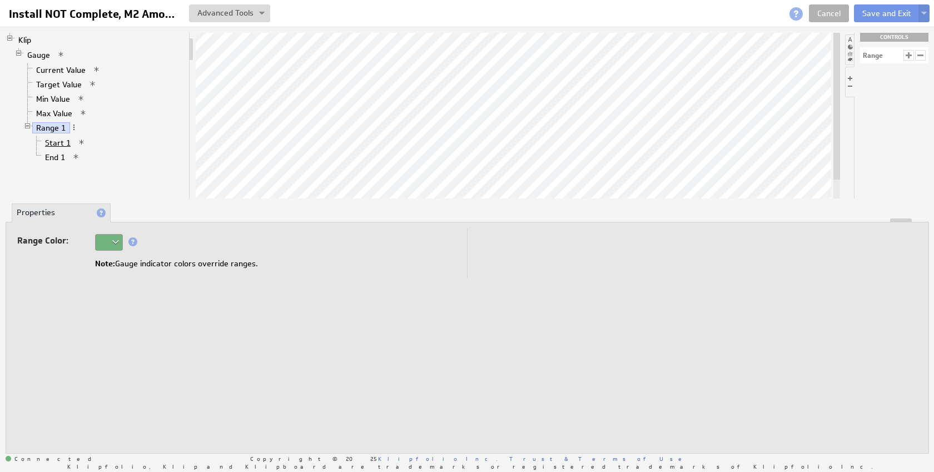
click at [55, 138] on link "Start 1" at bounding box center [58, 142] width 34 height 11
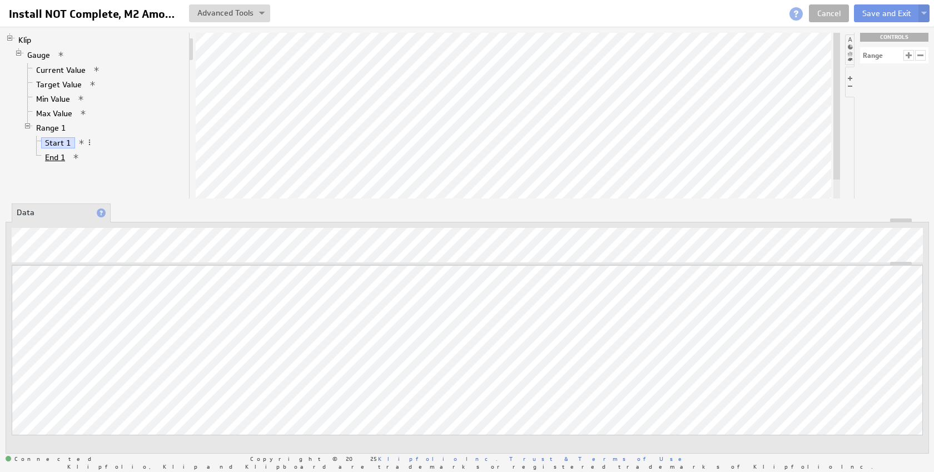
click at [56, 154] on link "End 1" at bounding box center [55, 157] width 28 height 11
click at [56, 140] on link "Start 1" at bounding box center [58, 142] width 34 height 11
click at [60, 66] on link "Current Value" at bounding box center [61, 70] width 58 height 11
drag, startPoint x: 138, startPoint y: 214, endPoint x: 164, endPoint y: 215, distance: 25.6
click at [140, 214] on li "Properties" at bounding box center [165, 213] width 99 height 19
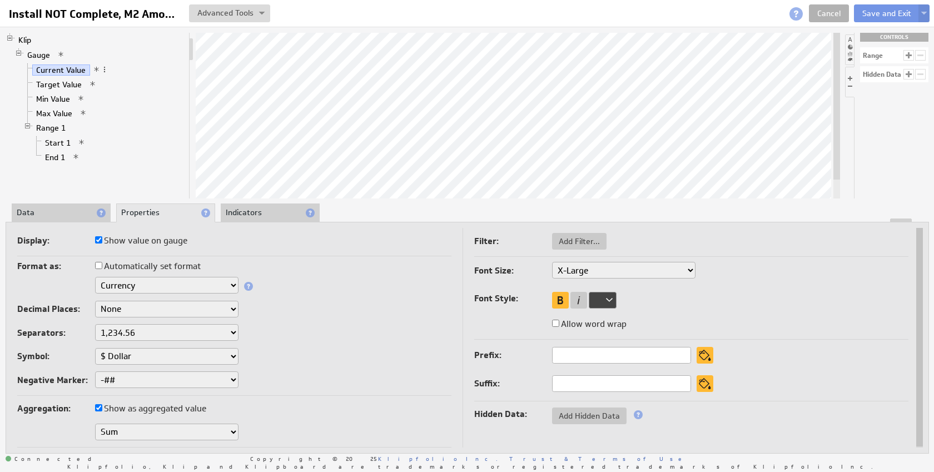
click at [244, 214] on li "Indicators" at bounding box center [270, 213] width 99 height 19
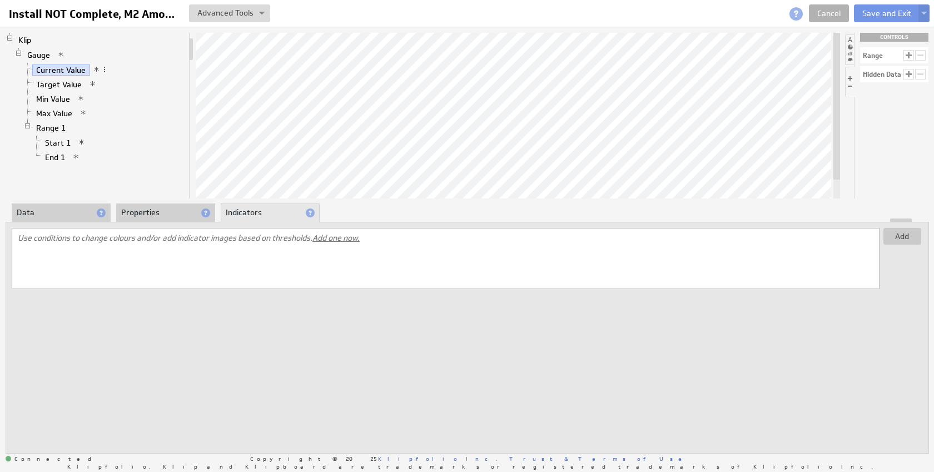
drag, startPoint x: 152, startPoint y: 211, endPoint x: 70, endPoint y: 207, distance: 82.4
click at [146, 210] on li "Properties" at bounding box center [165, 213] width 99 height 19
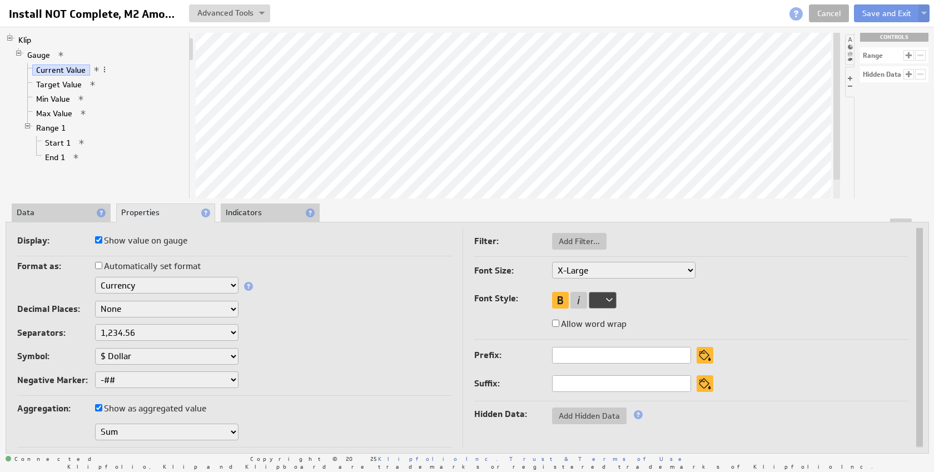
click at [58, 207] on li "Data" at bounding box center [61, 213] width 99 height 19
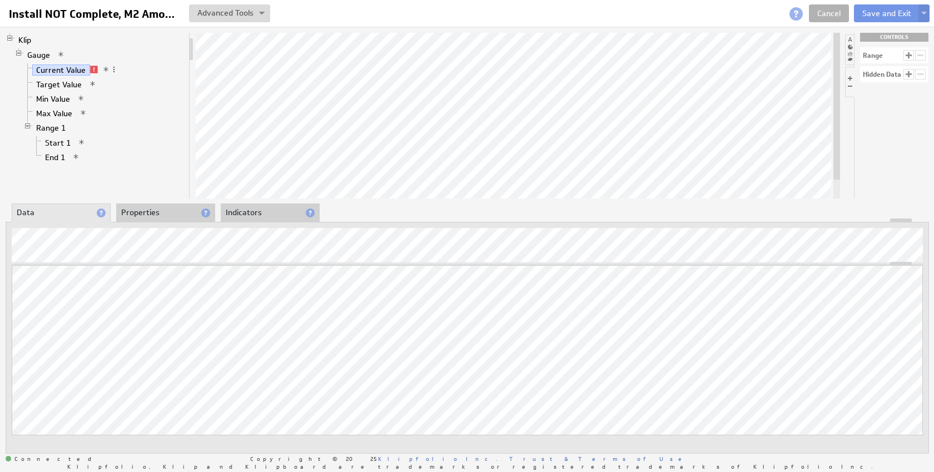
click at [151, 205] on div "About Data Properties Layout Drill Down Indicators Updating... Select a Functio…" at bounding box center [467, 329] width 923 height 250
click at [160, 219] on div at bounding box center [467, 221] width 923 height 4
click at [237, 215] on li "Indicators" at bounding box center [270, 213] width 99 height 19
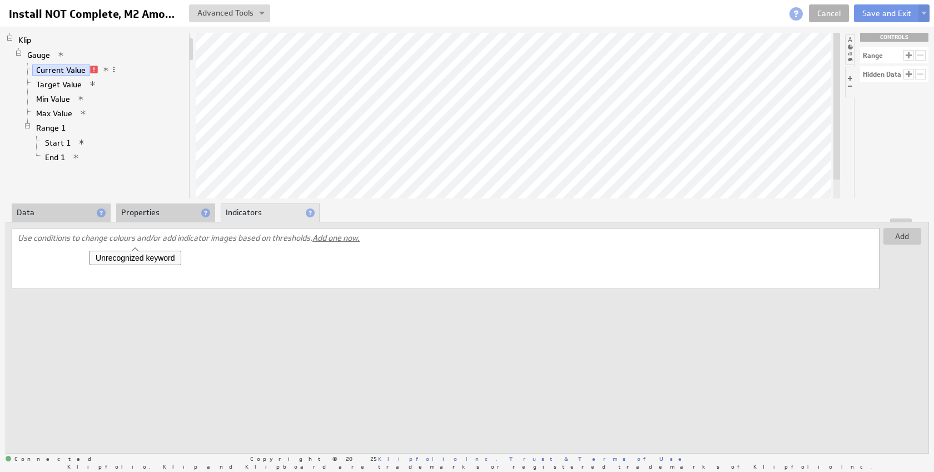
click at [153, 212] on li "Properties" at bounding box center [165, 213] width 99 height 19
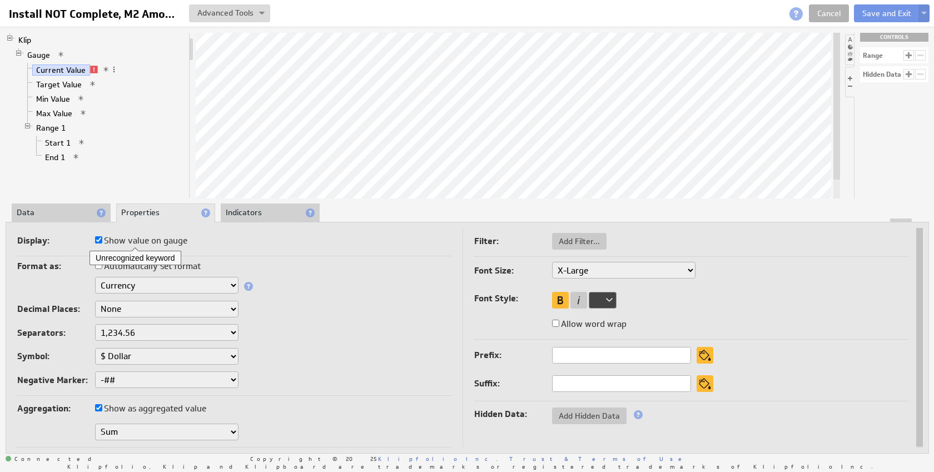
click at [58, 213] on li "Data" at bounding box center [61, 213] width 99 height 19
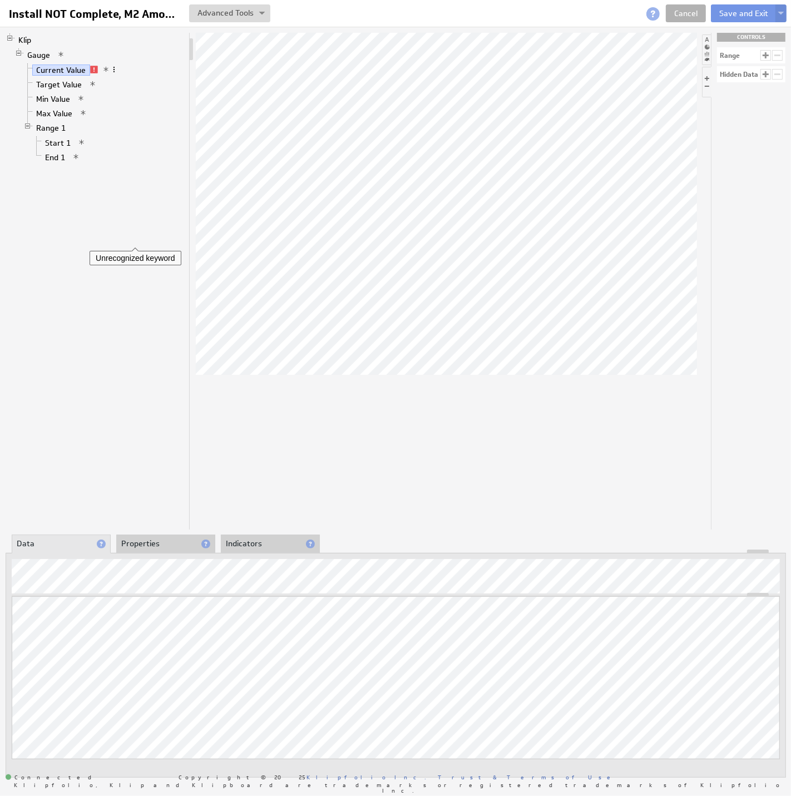
click at [112, 67] on span at bounding box center [114, 70] width 8 height 8
click at [147, 167] on div "Filter..." at bounding box center [178, 166] width 126 height 18
select select "source"
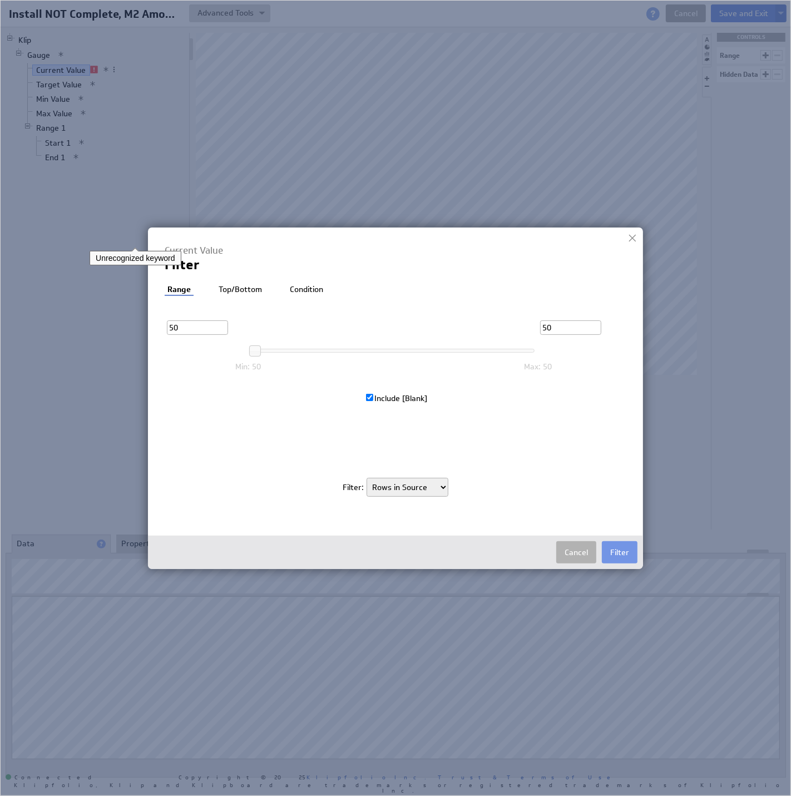
drag, startPoint x: 574, startPoint y: 553, endPoint x: 547, endPoint y: 519, distance: 43.9
click at [571, 472] on button "Cancel" at bounding box center [576, 552] width 40 height 22
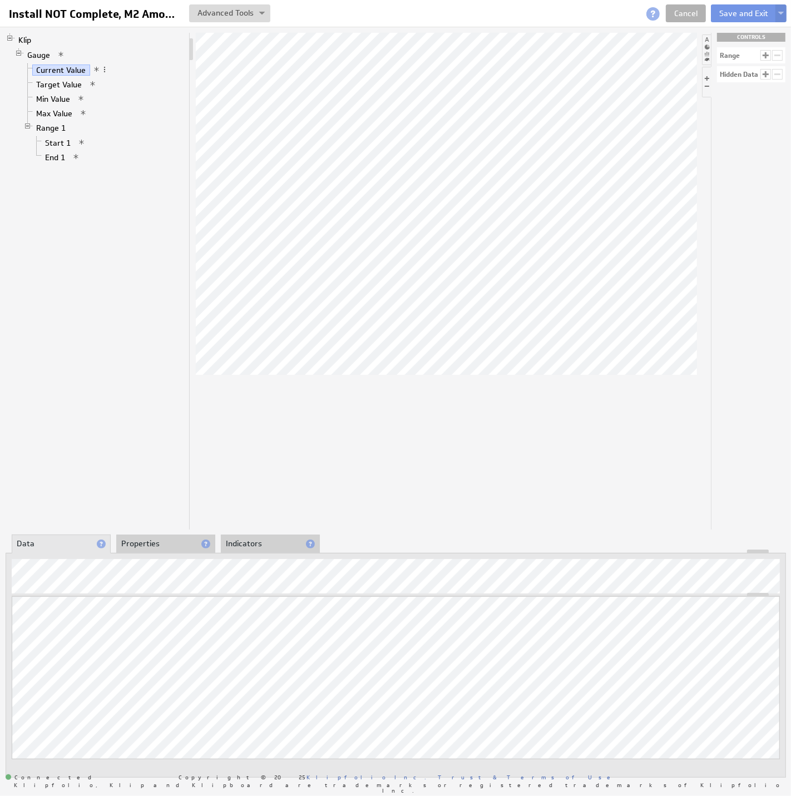
click at [134, 472] on div "About Data Properties Layout Drill Down Indicators Updating... Select a Functio…" at bounding box center [396, 656] width 780 height 242
drag, startPoint x: 134, startPoint y: 544, endPoint x: 111, endPoint y: 542, distance: 23.5
click at [132, 472] on li "Properties" at bounding box center [165, 541] width 99 height 19
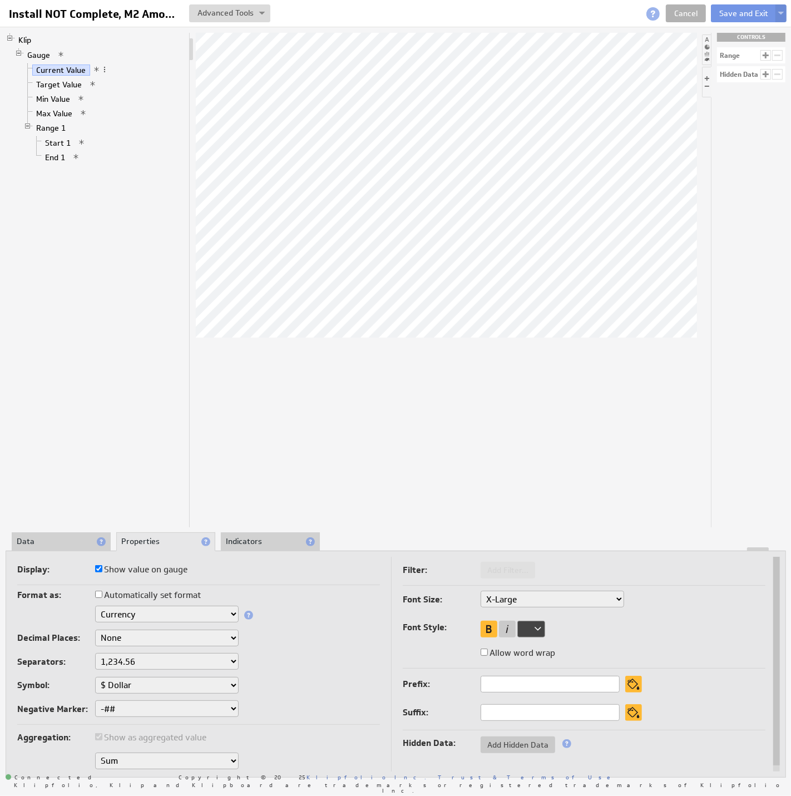
click at [74, 472] on li "Data" at bounding box center [61, 541] width 99 height 19
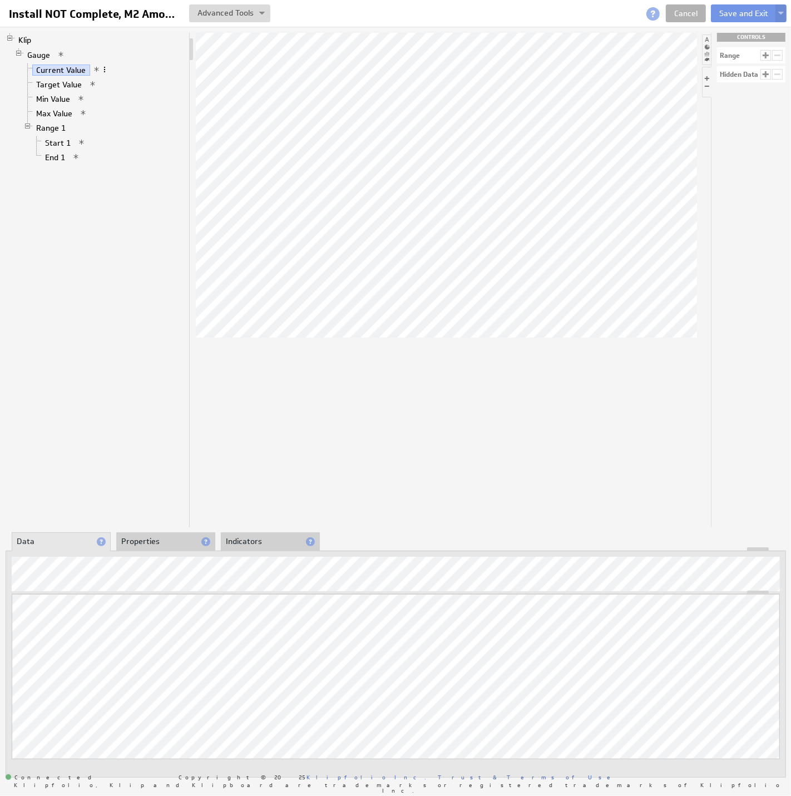
click at [101, 68] on span at bounding box center [105, 70] width 8 height 8
click at [75, 66] on link "Current Value" at bounding box center [61, 70] width 58 height 11
drag, startPoint x: 77, startPoint y: 65, endPoint x: 83, endPoint y: 73, distance: 10.0
click at [77, 65] on link "Current Value" at bounding box center [61, 70] width 58 height 11
click at [101, 69] on span at bounding box center [105, 70] width 8 height 8
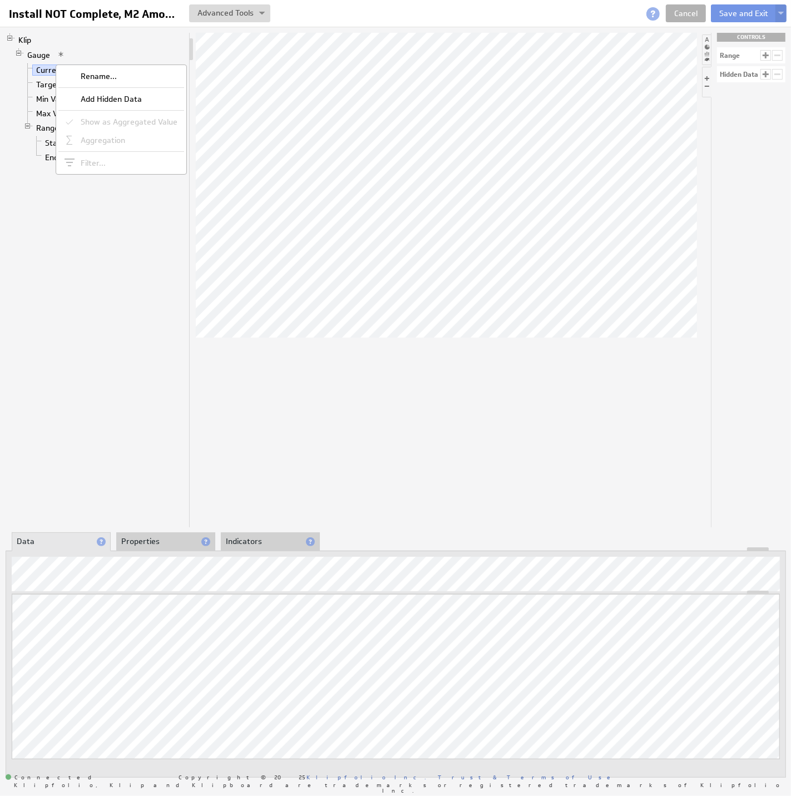
click at [83, 167] on div "Filter..." at bounding box center [121, 163] width 126 height 18
click at [159, 472] on div at bounding box center [395, 549] width 779 height 4
click at [157, 472] on li "Properties" at bounding box center [165, 541] width 99 height 19
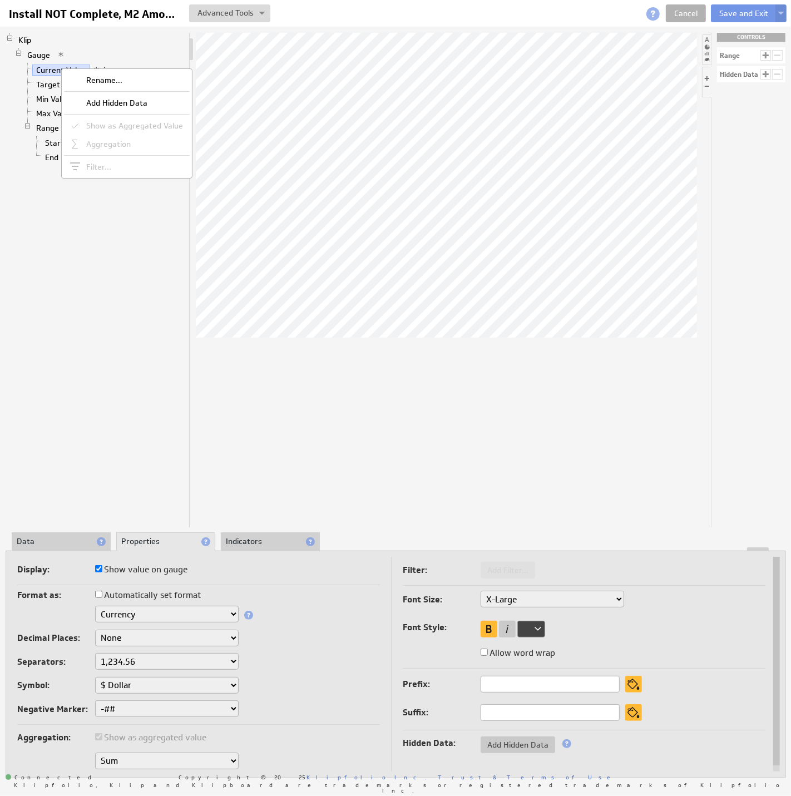
click at [83, 278] on div "Klip Gauge Current Value Target Value Min Value Max Value Range 1 Start 1 End 1" at bounding box center [98, 280] width 185 height 494
click at [60, 472] on div at bounding box center [395, 549] width 779 height 4
click at [61, 472] on li "Data" at bounding box center [61, 541] width 99 height 19
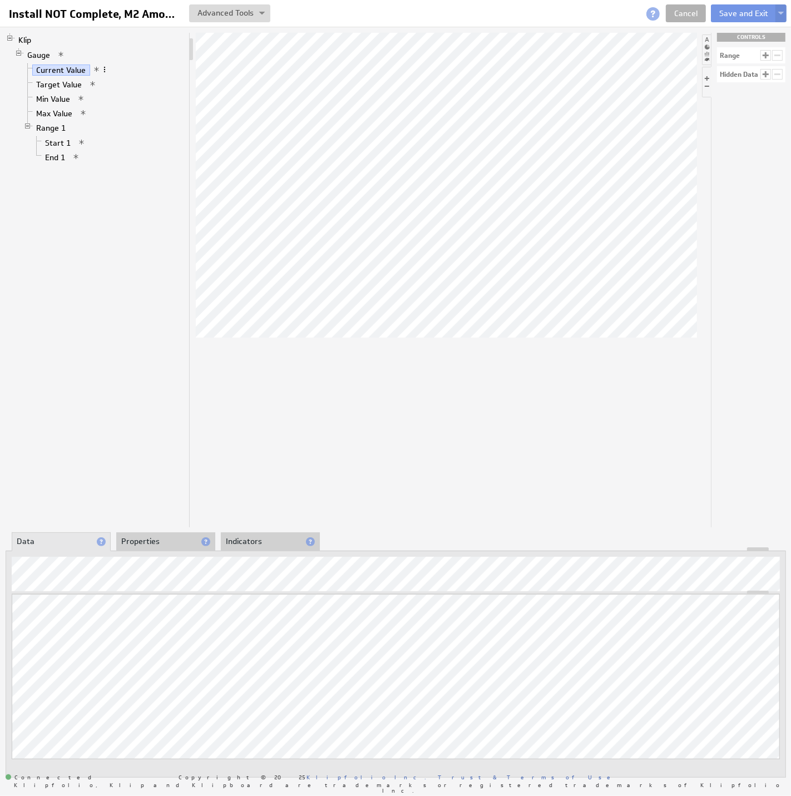
drag, startPoint x: 108, startPoint y: 66, endPoint x: 103, endPoint y: 67, distance: 5.6
click at [107, 66] on li "Current Value" at bounding box center [103, 70] width 161 height 14
click at [102, 67] on span at bounding box center [105, 70] width 8 height 8
click at [133, 163] on div "Filter..." at bounding box center [168, 165] width 126 height 18
drag, startPoint x: 95, startPoint y: 263, endPoint x: 90, endPoint y: 274, distance: 11.7
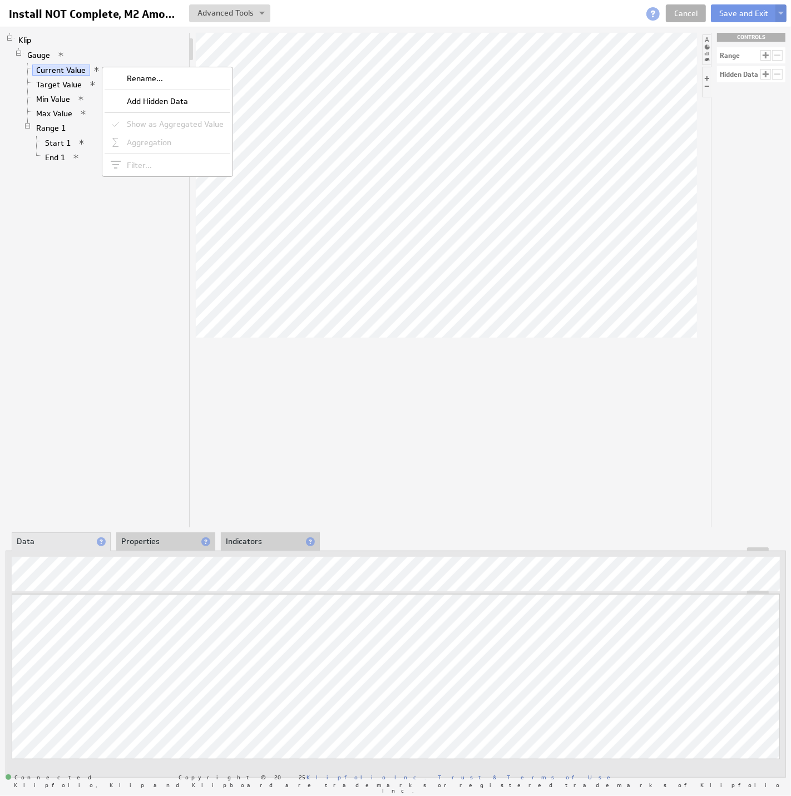
click at [95, 262] on div "Klip Gauge Current Value Target Value Min Value Max Value Range 1 Start 1 End 1" at bounding box center [98, 280] width 185 height 494
click at [180, 472] on div "Updating... Select a Function ARRAY DATE SELECT SLICE SUM Data Manipulation Log…" at bounding box center [396, 664] width 780 height 227
click at [181, 472] on div at bounding box center [395, 549] width 779 height 4
drag, startPoint x: 254, startPoint y: 544, endPoint x: 214, endPoint y: 542, distance: 40.1
click at [254, 472] on li "Indicators" at bounding box center [270, 541] width 99 height 19
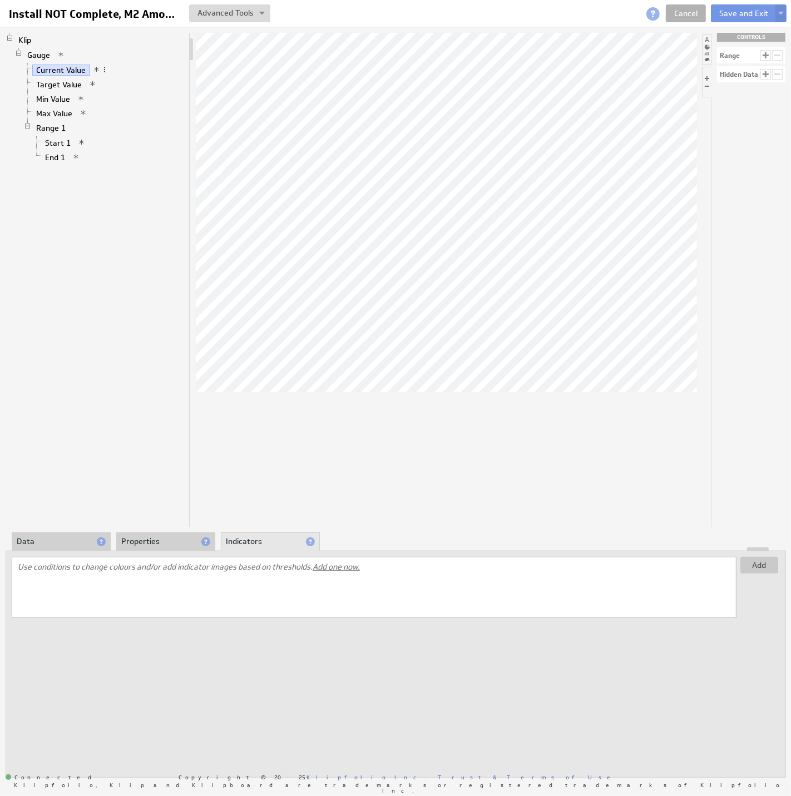
click at [164, 472] on li "Properties" at bounding box center [165, 541] width 99 height 19
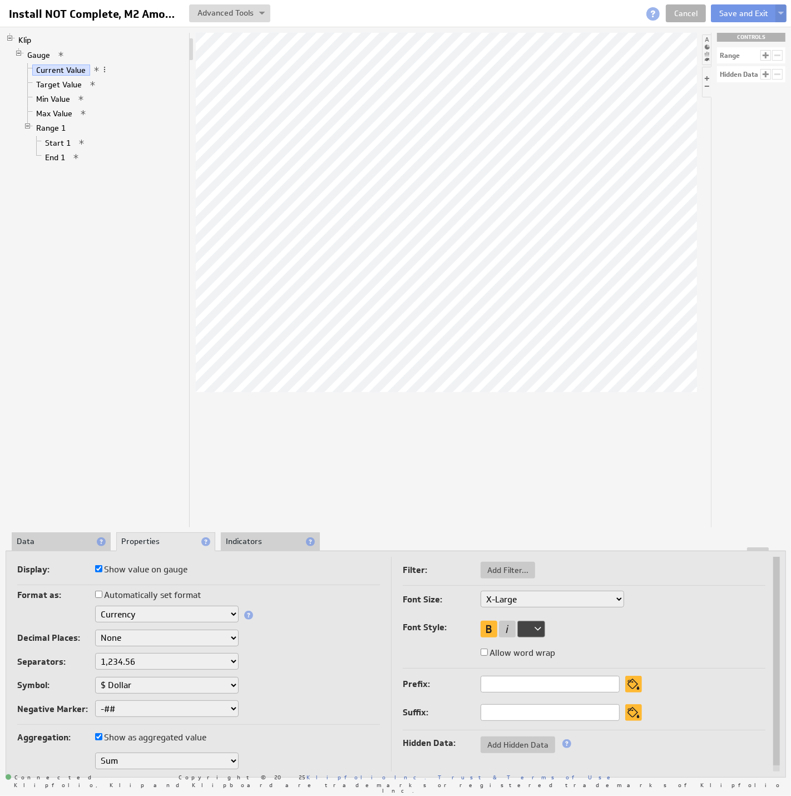
click at [75, 472] on li "Data" at bounding box center [61, 541] width 99 height 19
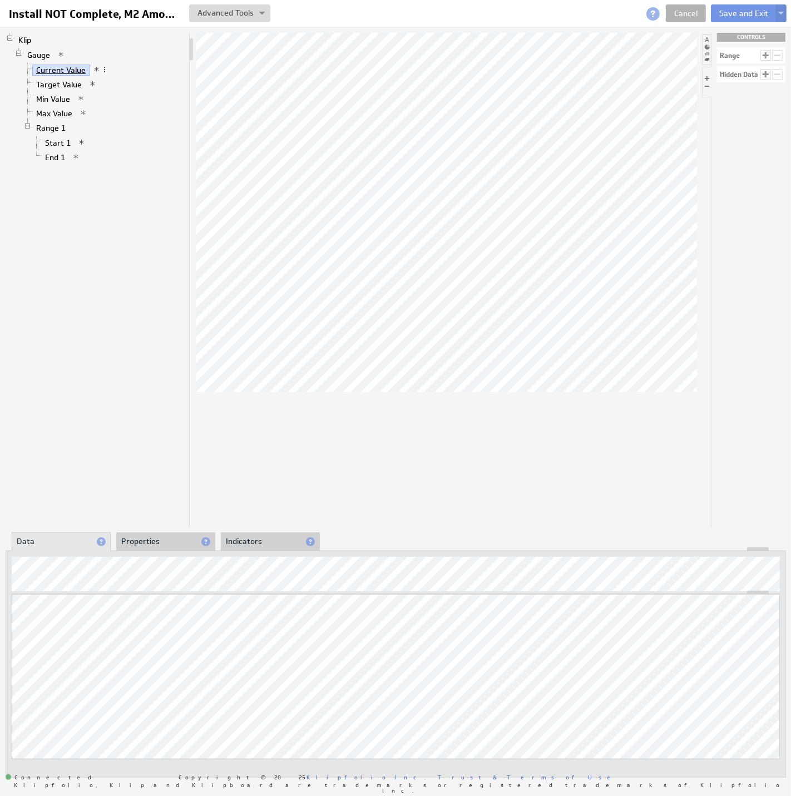
click at [61, 67] on link "Current Value" at bounding box center [61, 70] width 58 height 11
click at [66, 472] on li "Data" at bounding box center [61, 541] width 99 height 19
click at [57, 472] on li "Data" at bounding box center [61, 541] width 99 height 19
click at [102, 472] on span at bounding box center [101, 541] width 9 height 9
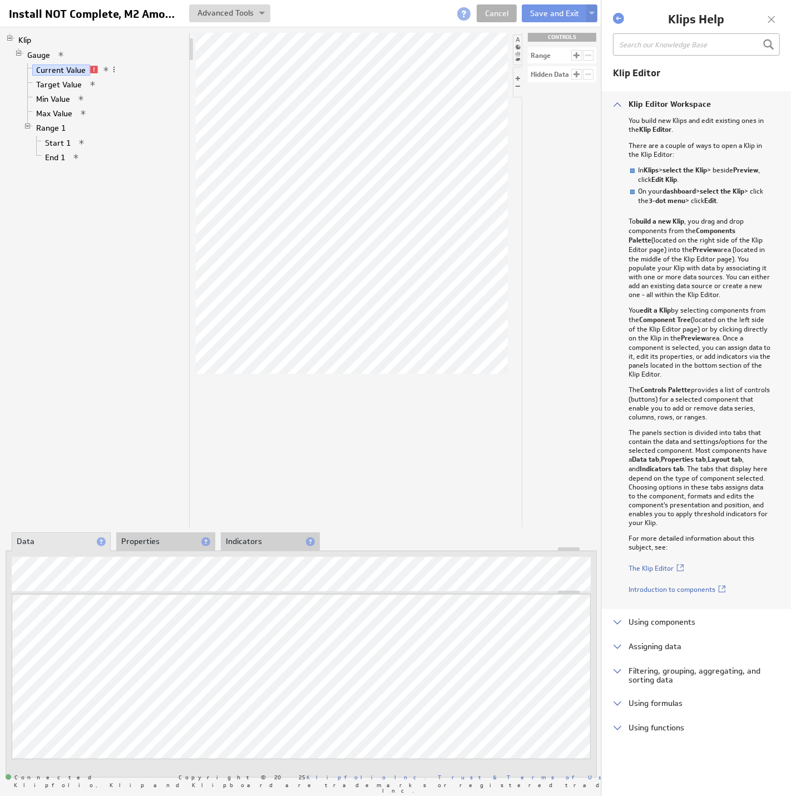
click at [769, 16] on div at bounding box center [771, 19] width 17 height 17
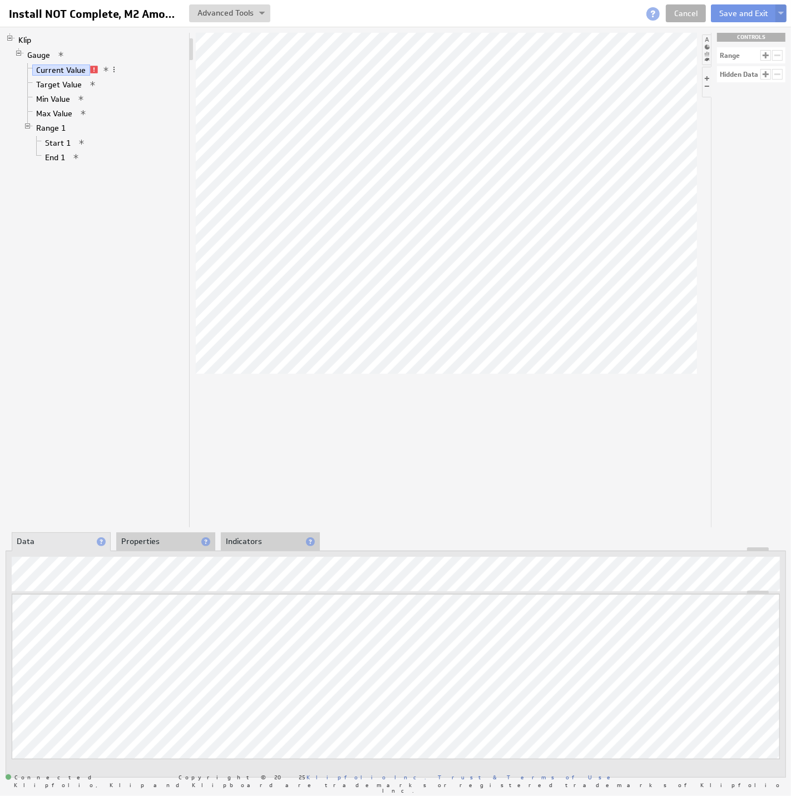
click at [34, 472] on li "Data" at bounding box center [61, 541] width 99 height 19
click at [788, 14] on div "Install NOT Complete, M2 Amount Install NOT Complete, M2 Amount View Klip Sourc…" at bounding box center [395, 13] width 791 height 27
click at [781, 15] on img at bounding box center [781, 14] width 6 height 4
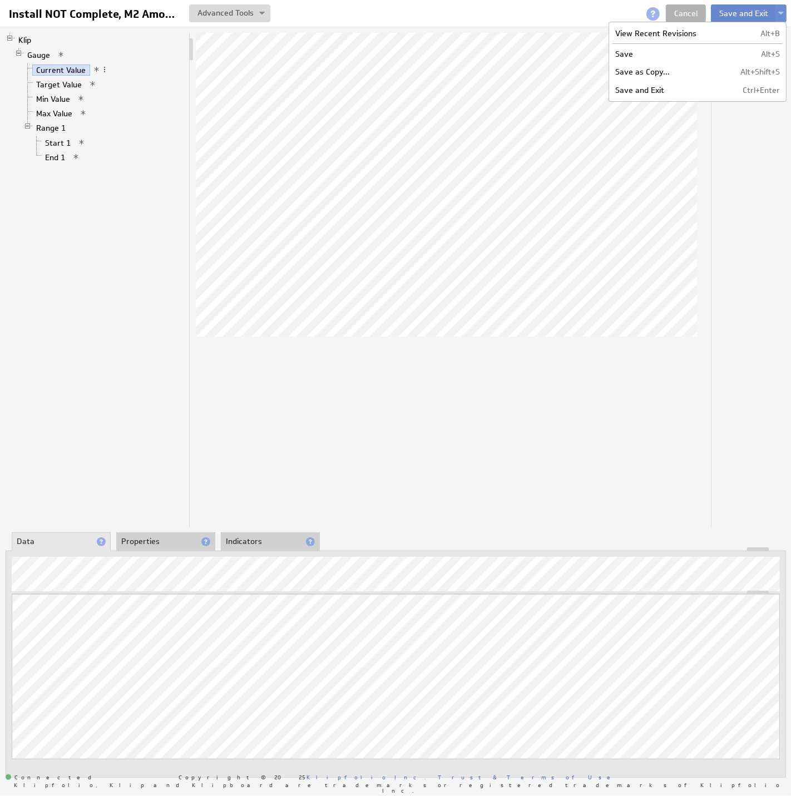
click at [743, 13] on button "Save and Exit" at bounding box center [744, 13] width 66 height 18
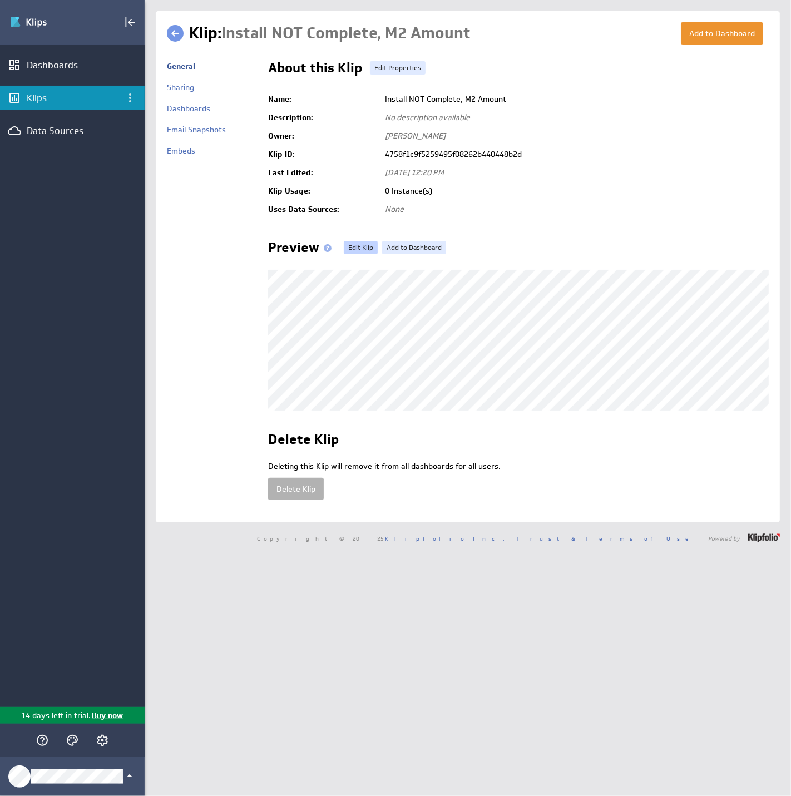
click at [344, 245] on link "Edit Klip" at bounding box center [361, 247] width 34 height 13
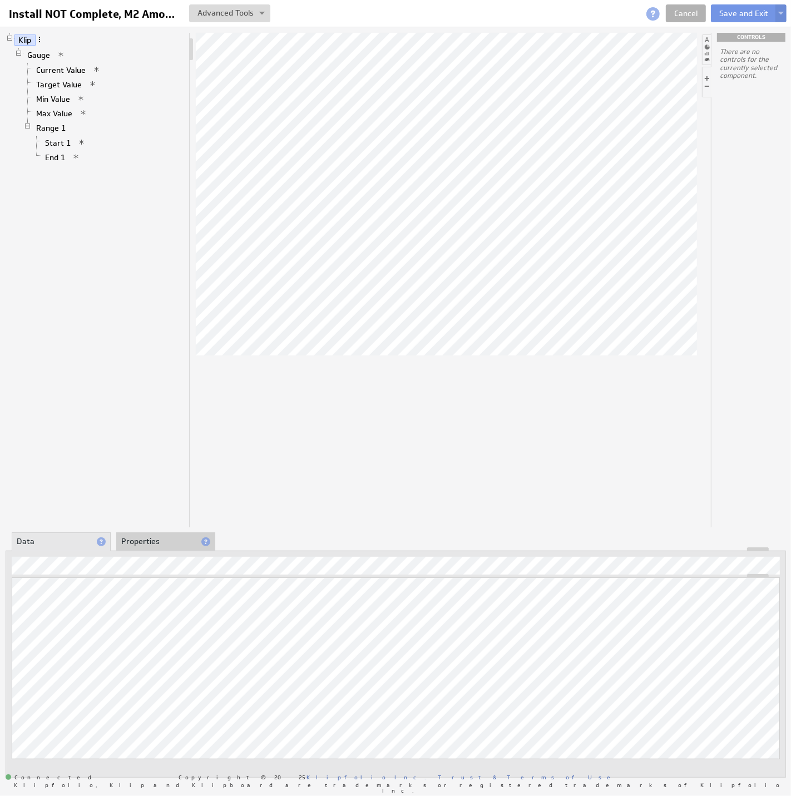
click at [37, 41] on span at bounding box center [40, 40] width 8 height 8
click at [675, 18] on link "Cancel" at bounding box center [686, 13] width 40 height 18
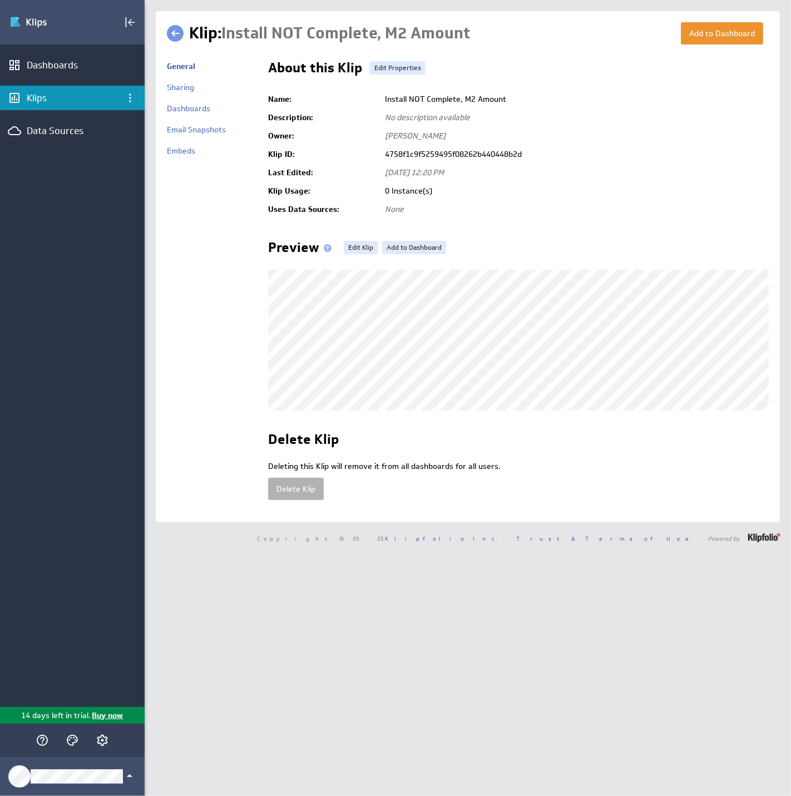
click at [34, 98] on div "Klips" at bounding box center [72, 98] width 91 height 12
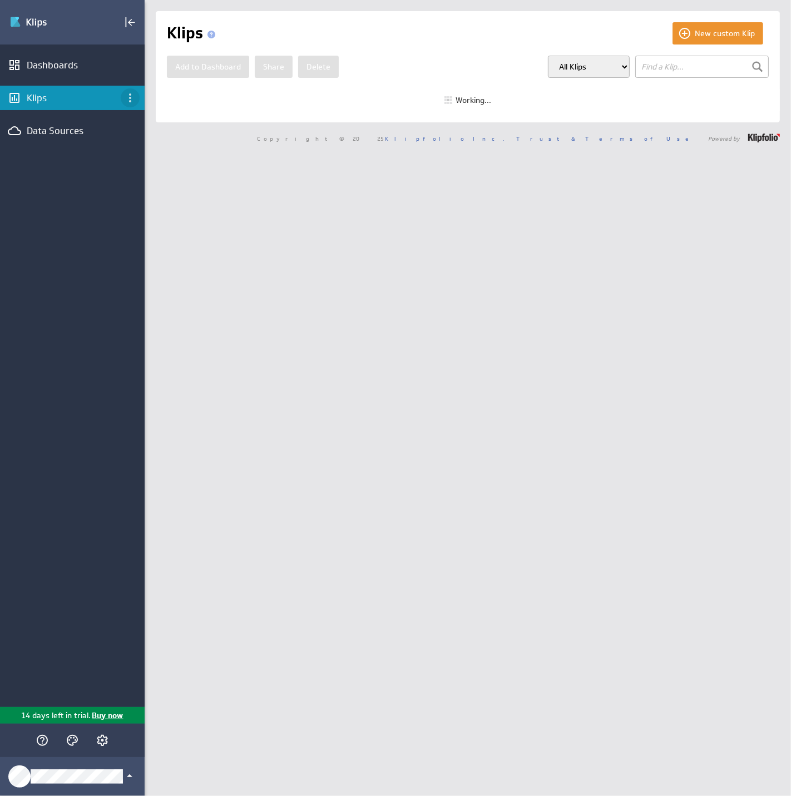
click at [130, 96] on icon "Klips menu" at bounding box center [129, 97] width 13 height 13
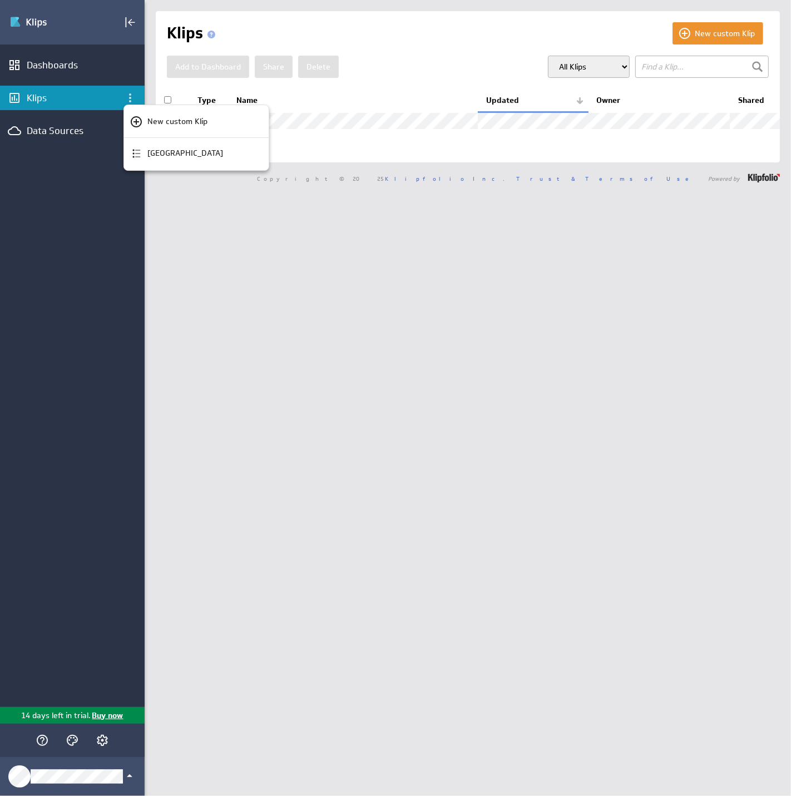
click at [108, 187] on div at bounding box center [395, 398] width 791 height 796
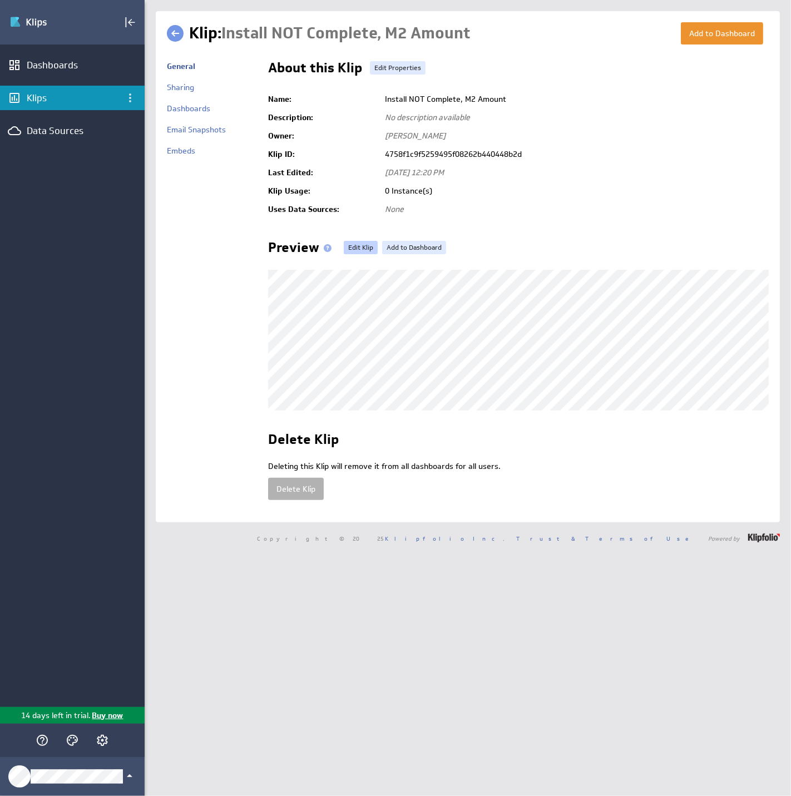
click at [353, 246] on link "Edit Klip" at bounding box center [361, 247] width 34 height 13
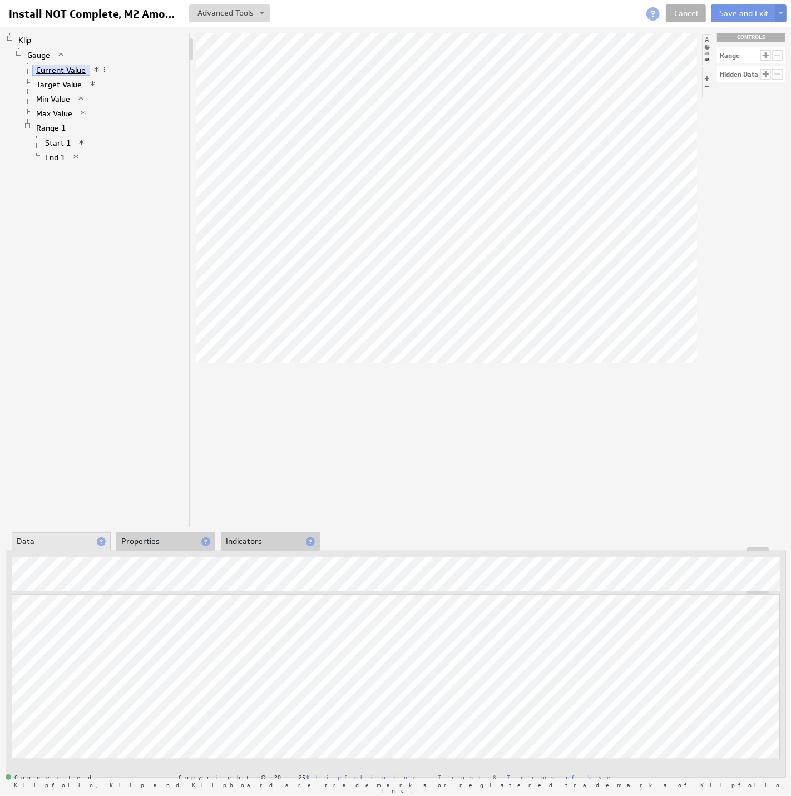
click at [53, 67] on link "Current Value" at bounding box center [61, 70] width 58 height 11
click at [754, 11] on button "Save and Exit" at bounding box center [744, 13] width 66 height 18
click at [691, 9] on link "Cancel" at bounding box center [686, 13] width 40 height 18
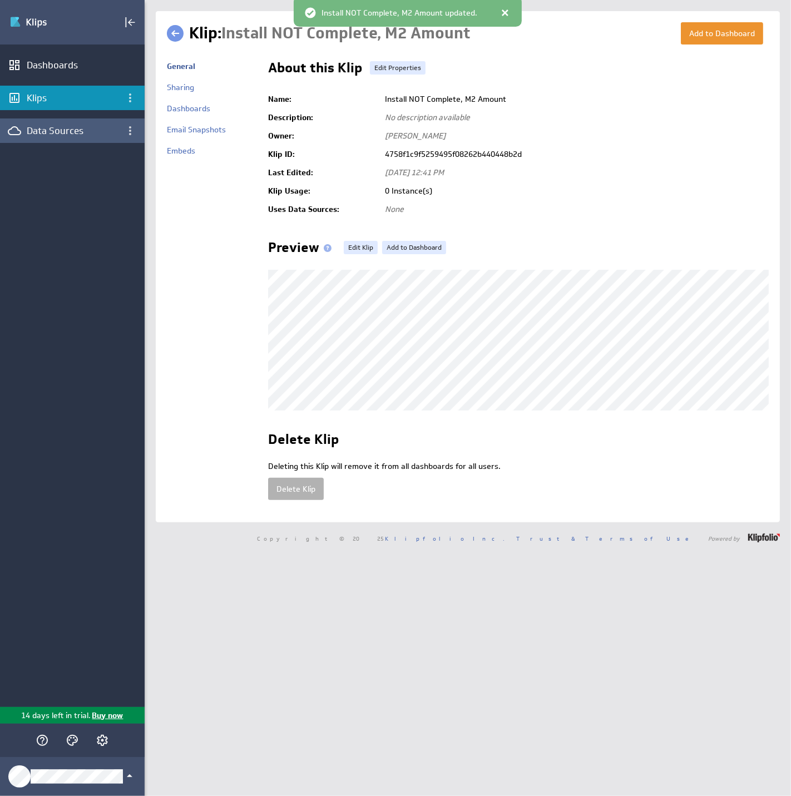
click at [73, 123] on div "Data Sources" at bounding box center [72, 130] width 145 height 24
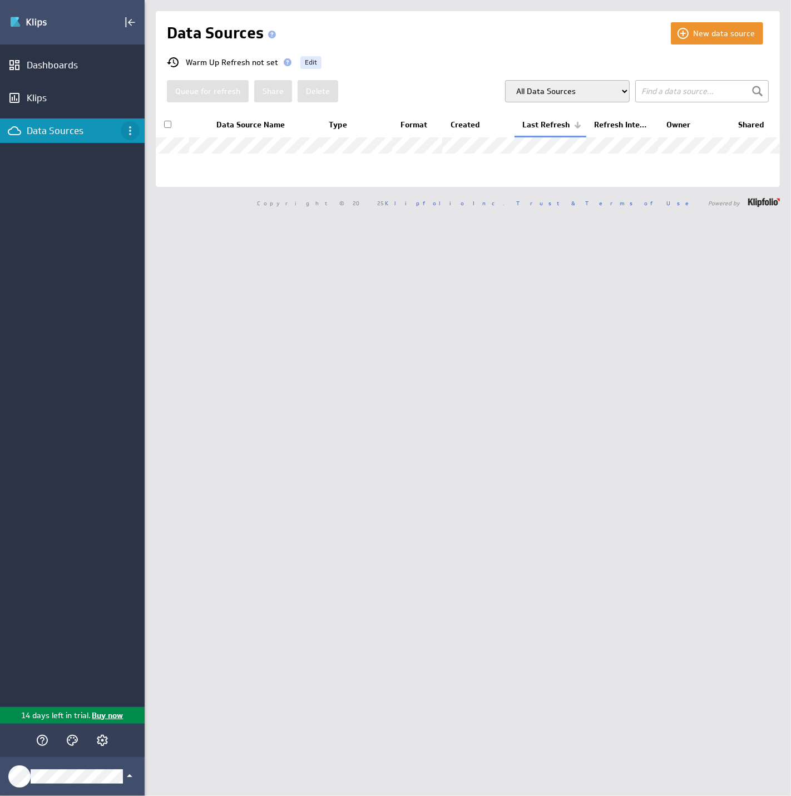
click at [128, 132] on icon "Data Sources menu" at bounding box center [129, 130] width 13 height 13
click at [180, 231] on div at bounding box center [395, 398] width 791 height 796
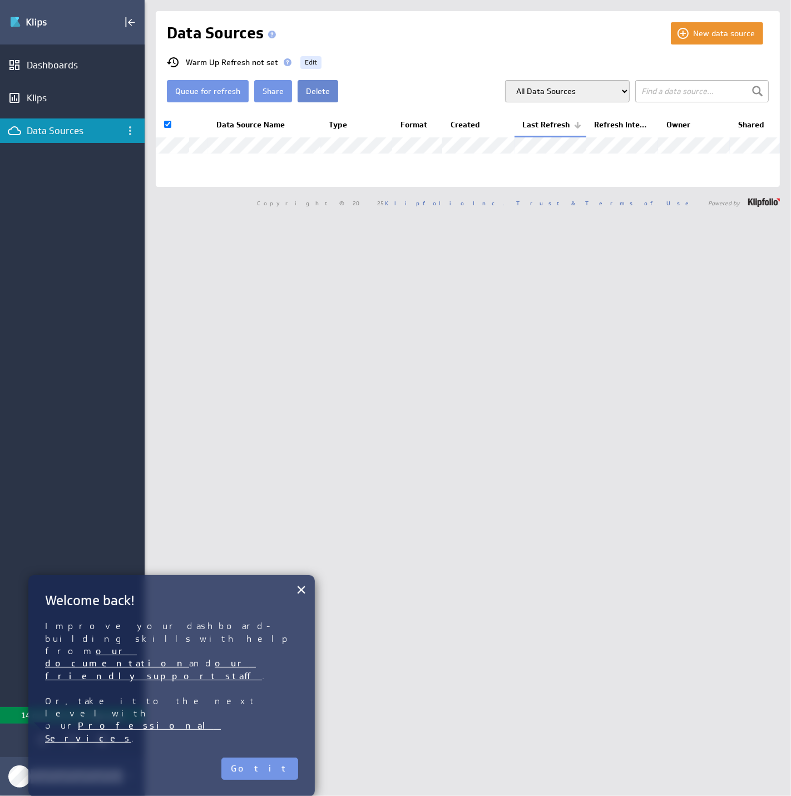
click at [309, 95] on button "Delete" at bounding box center [318, 91] width 41 height 22
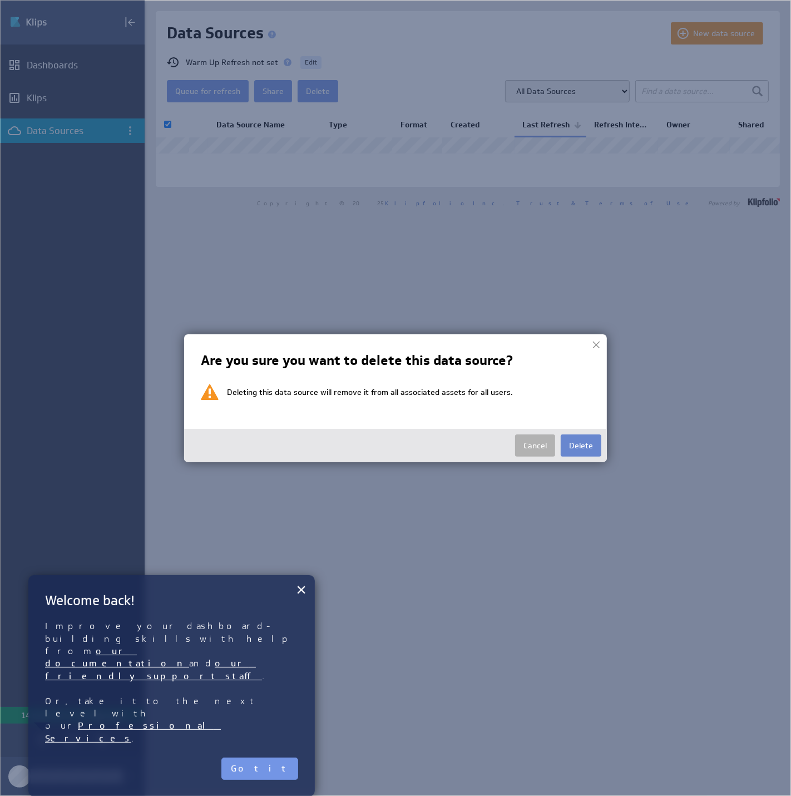
click at [578, 439] on button "Delete" at bounding box center [581, 445] width 41 height 22
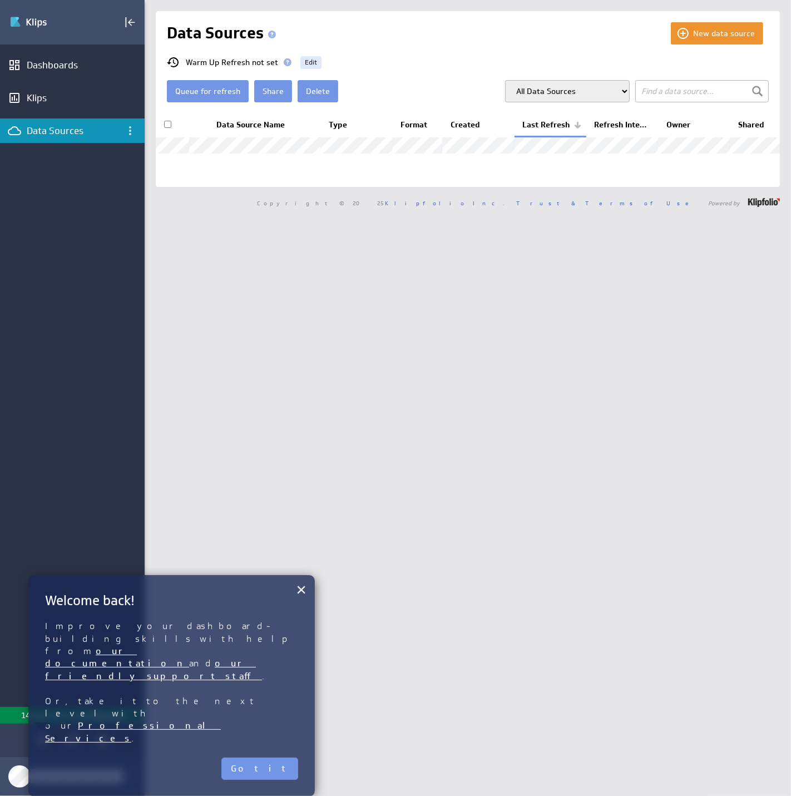
checkbox input "false"
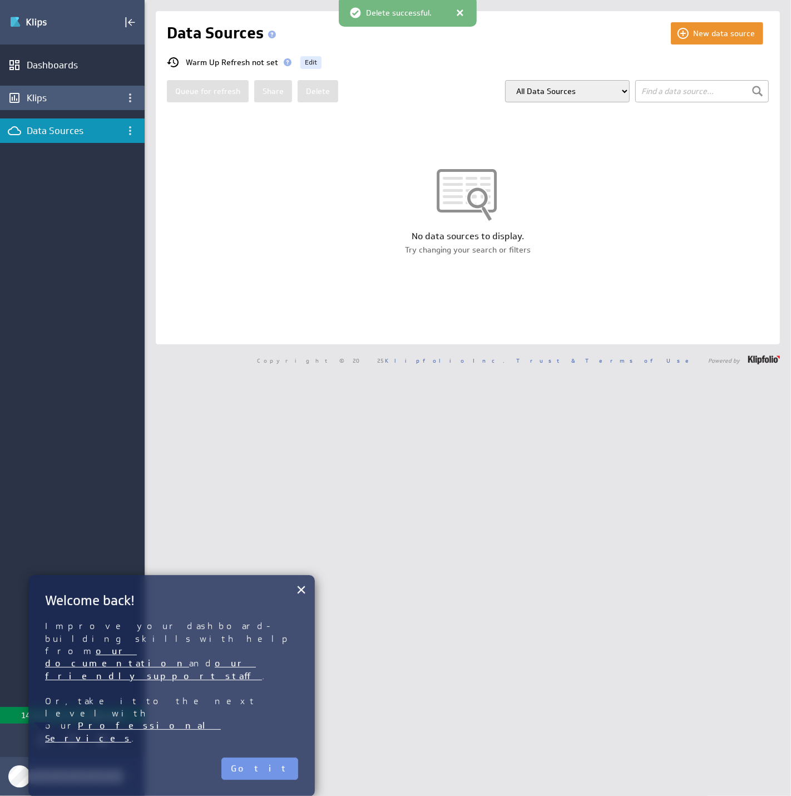
click at [66, 95] on div "Klips" at bounding box center [72, 98] width 91 height 12
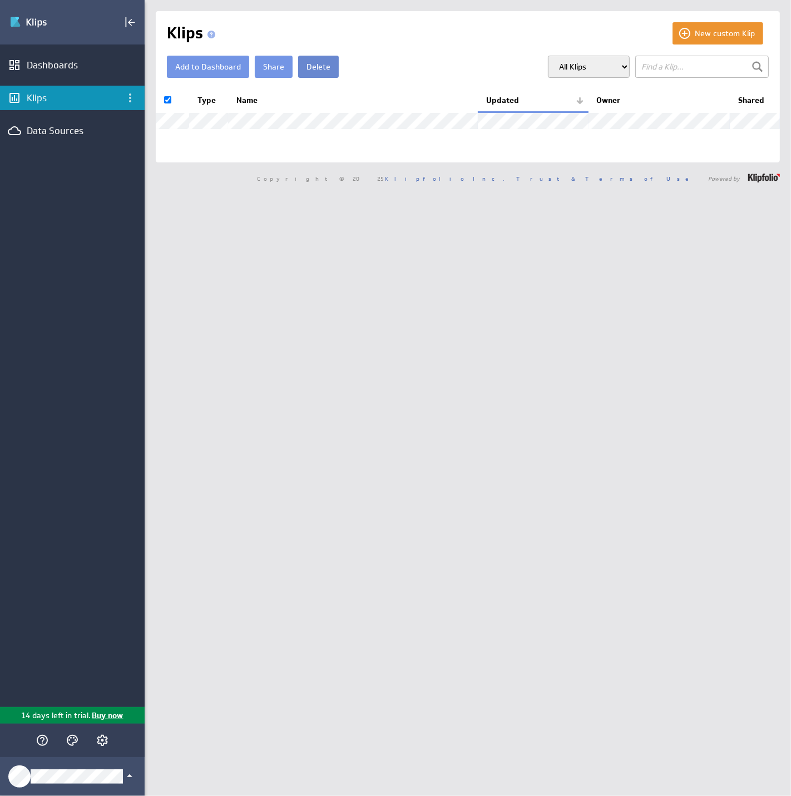
click at [303, 71] on button "Delete" at bounding box center [318, 67] width 41 height 22
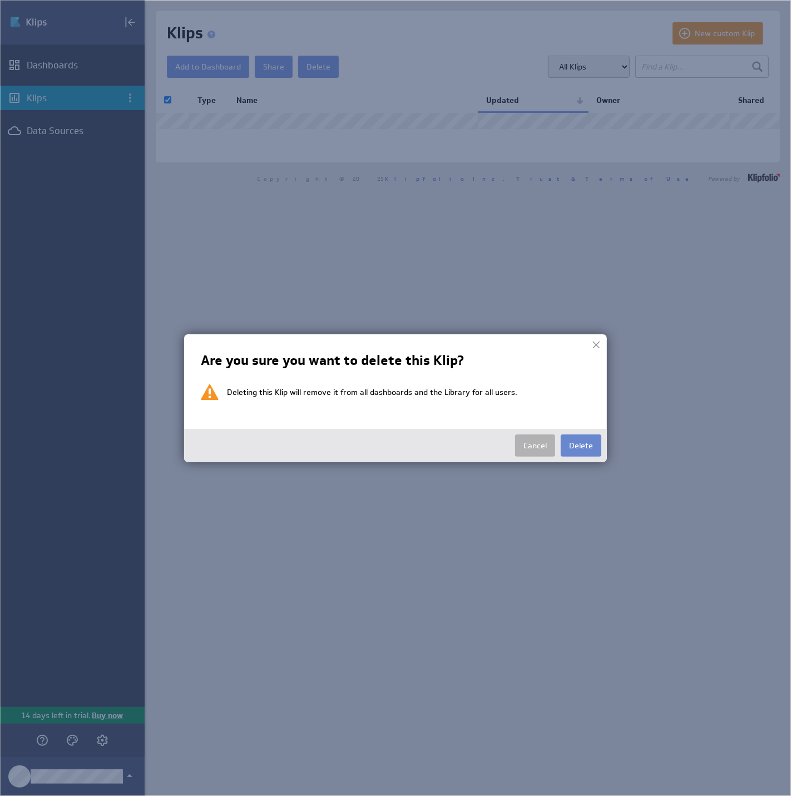
click at [576, 450] on button "Delete" at bounding box center [581, 445] width 41 height 22
checkbox input "false"
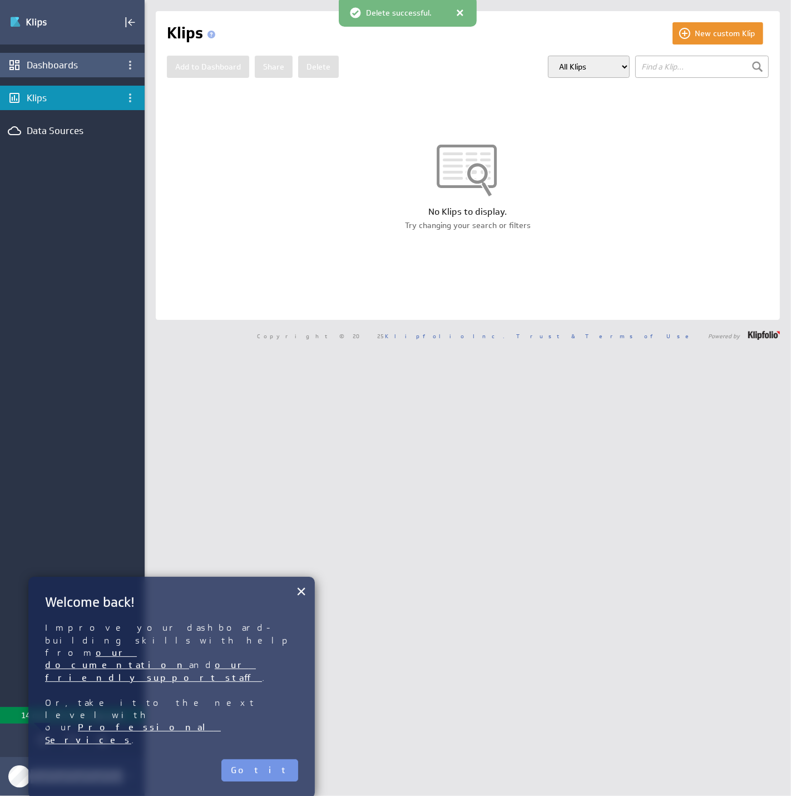
click at [77, 66] on div "Dashboards" at bounding box center [72, 65] width 91 height 12
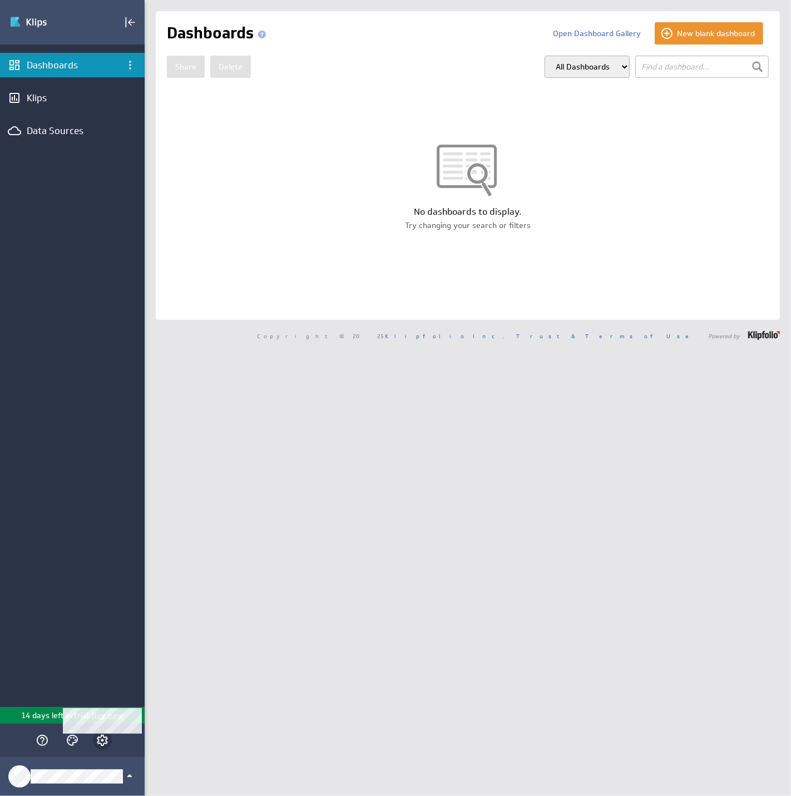
click at [103, 737] on icon "Account and settings" at bounding box center [102, 740] width 13 height 13
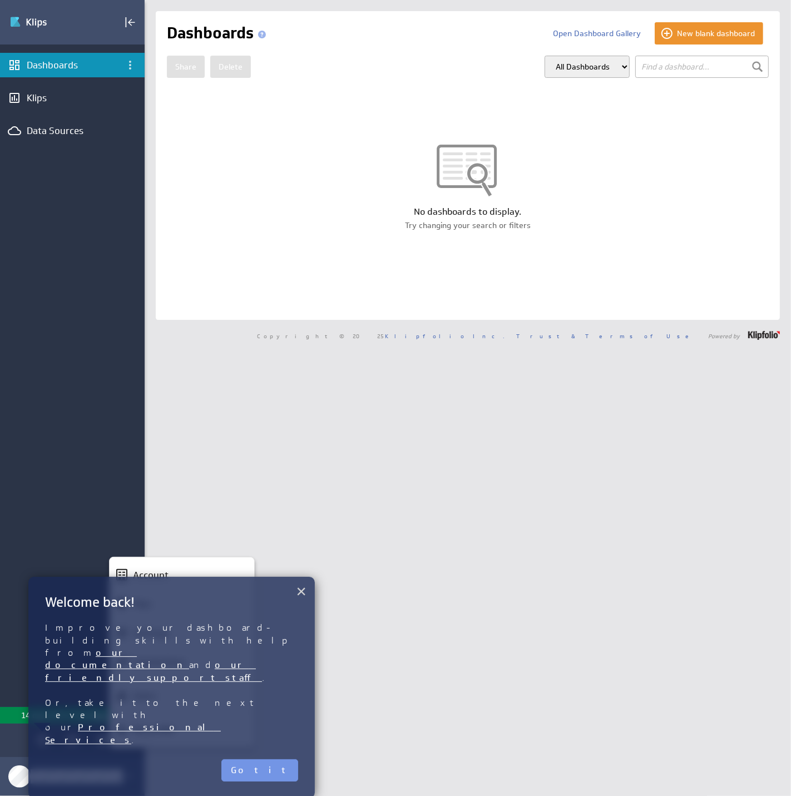
click at [300, 592] on button "×" at bounding box center [301, 591] width 11 height 22
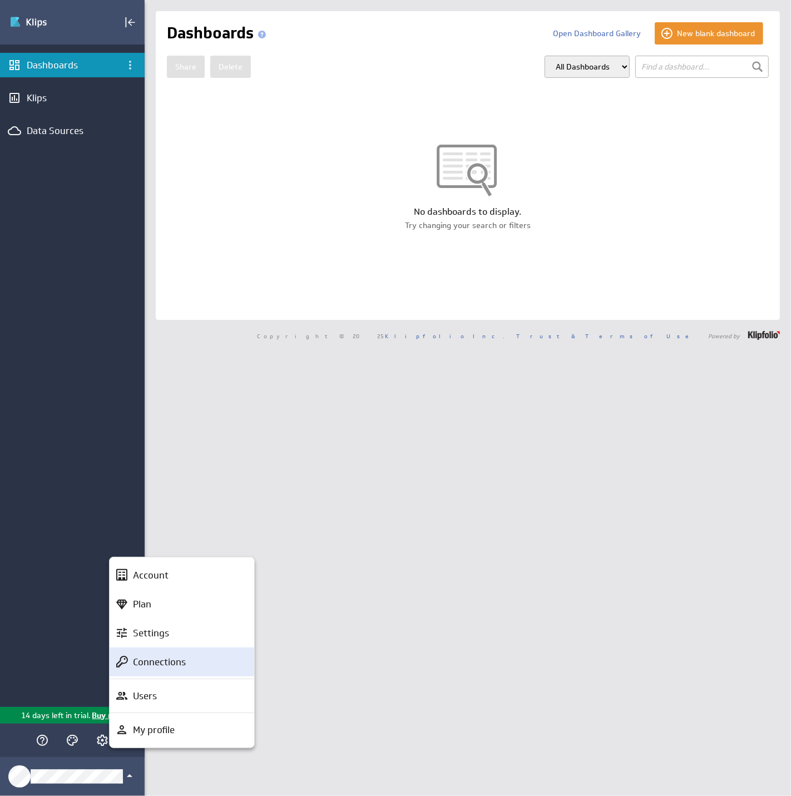
click at [152, 661] on p "Connections" at bounding box center [159, 662] width 53 height 14
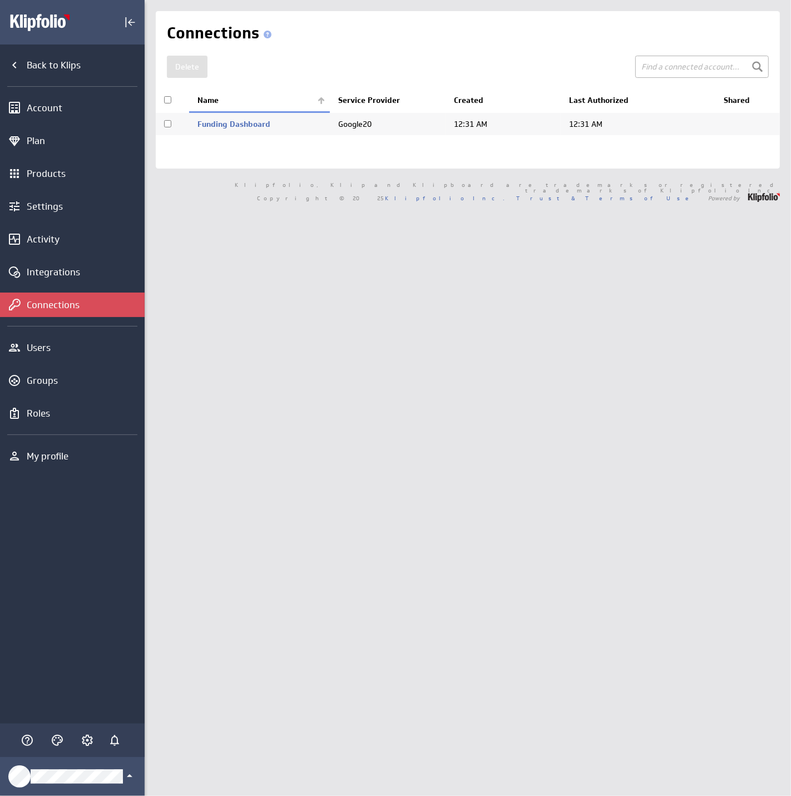
click at [167, 124] on input "checkbox" at bounding box center [167, 123] width 7 height 7
checkbox input "true"
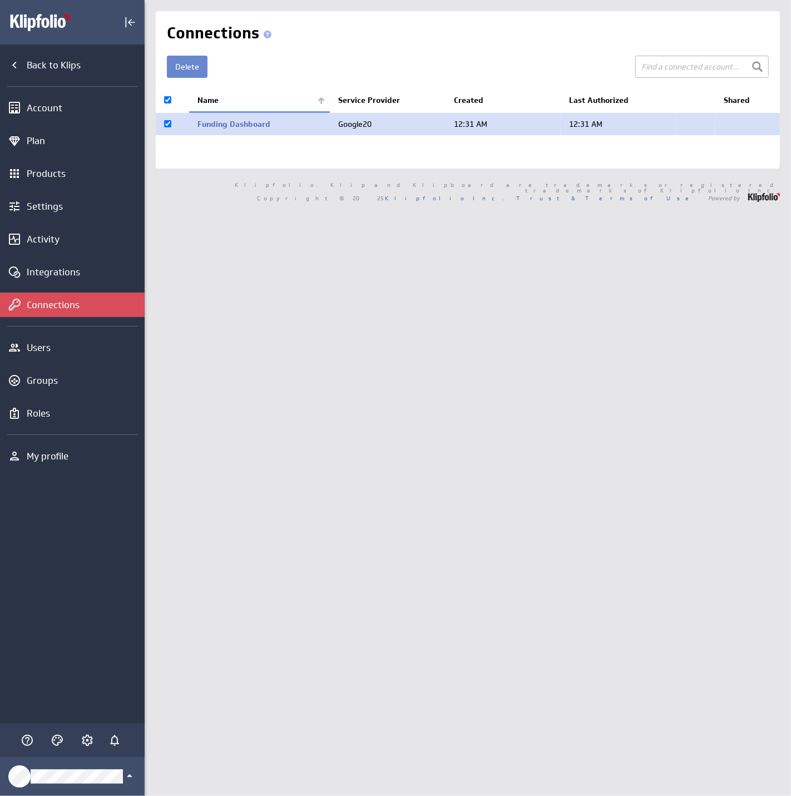
click at [174, 67] on button "Delete" at bounding box center [187, 67] width 41 height 22
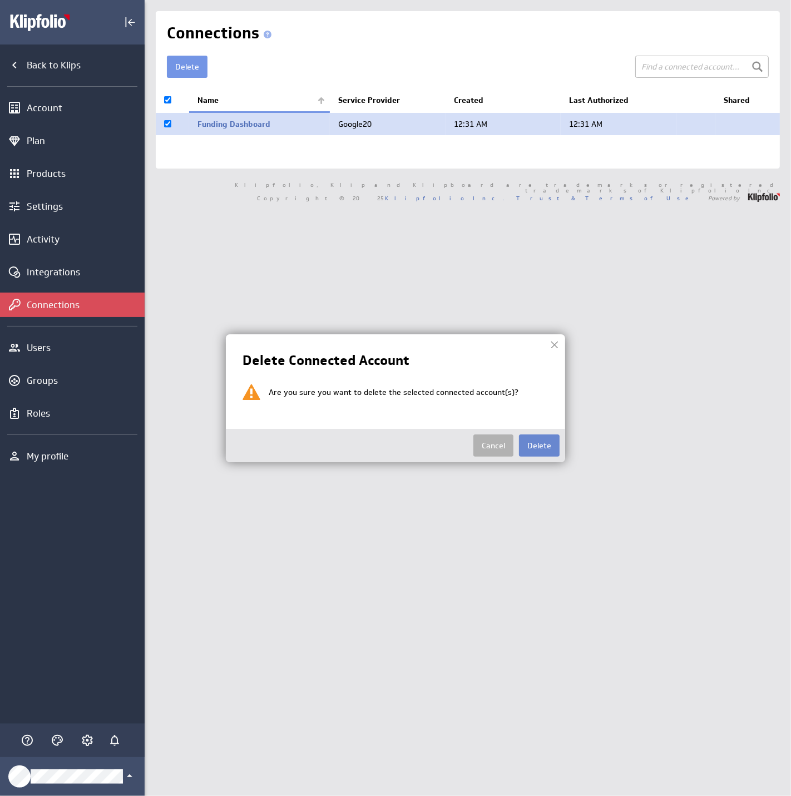
click at [537, 446] on button "Delete" at bounding box center [539, 445] width 41 height 22
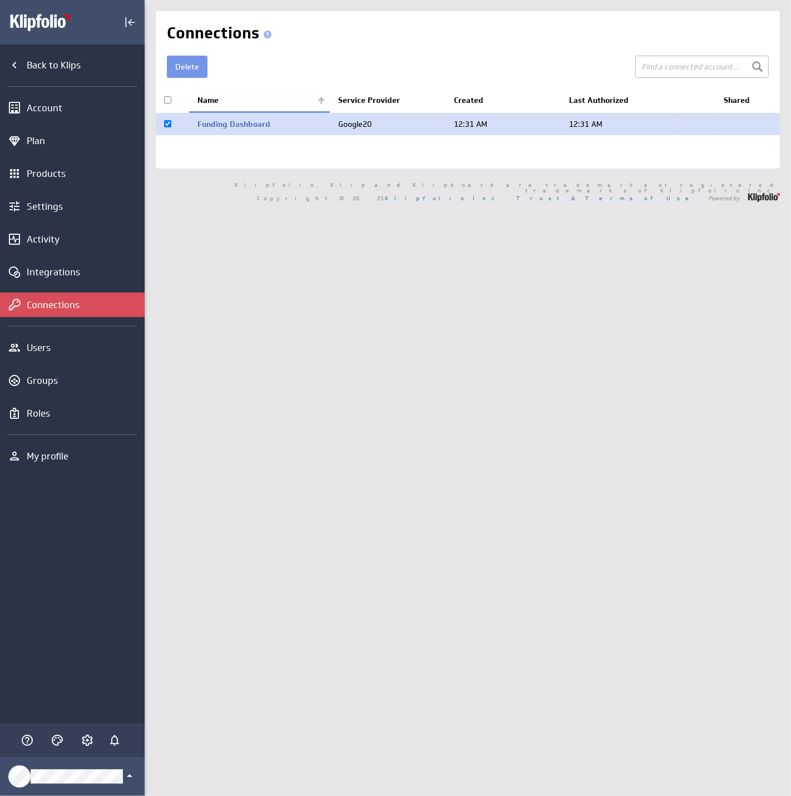
checkbox input "false"
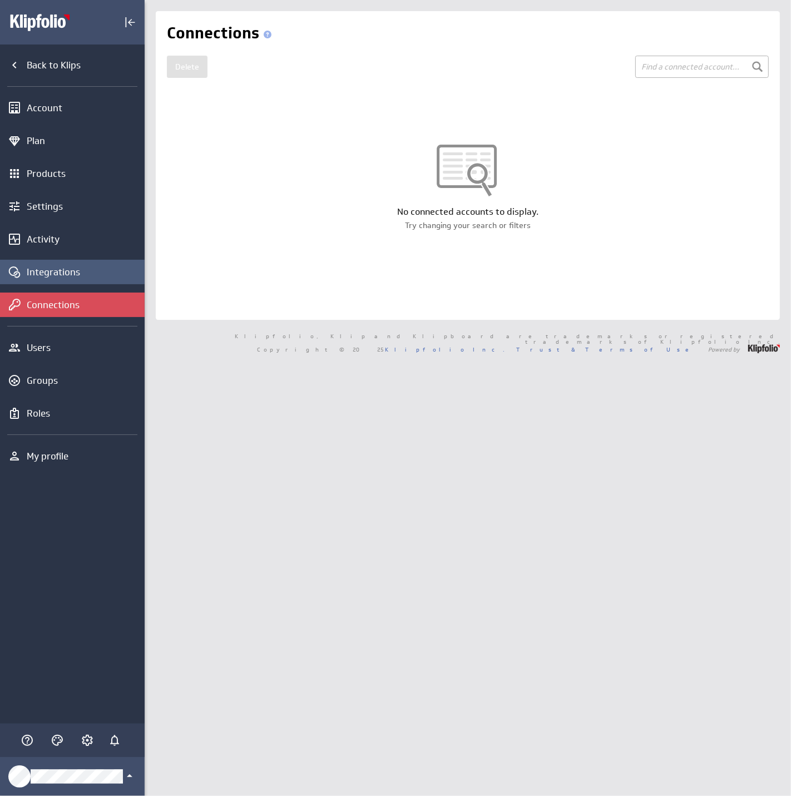
click at [83, 270] on div "Integrations" at bounding box center [84, 272] width 115 height 12
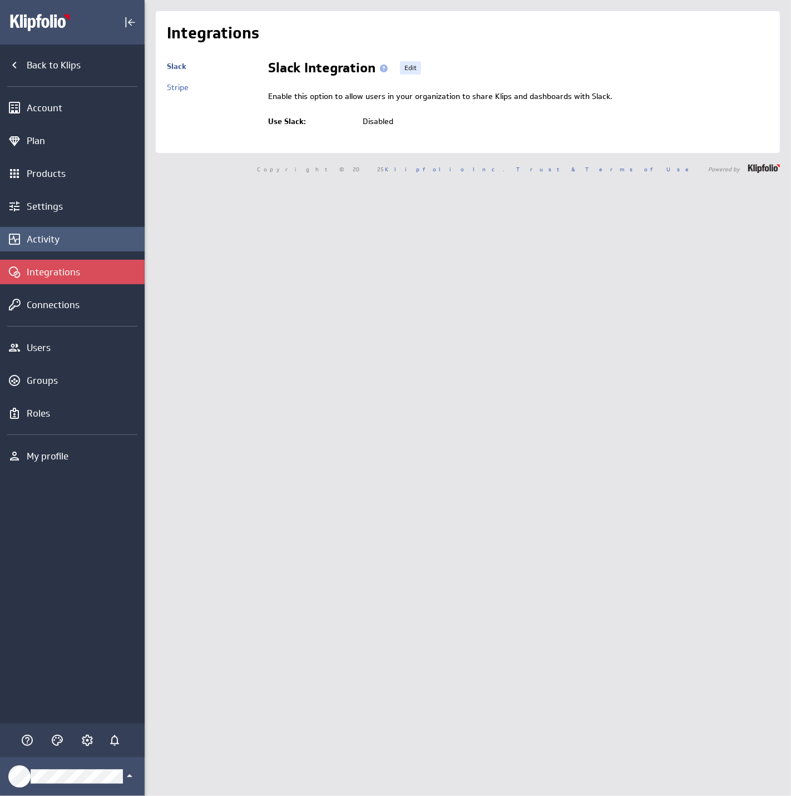
click at [47, 240] on div "Activity" at bounding box center [84, 239] width 115 height 12
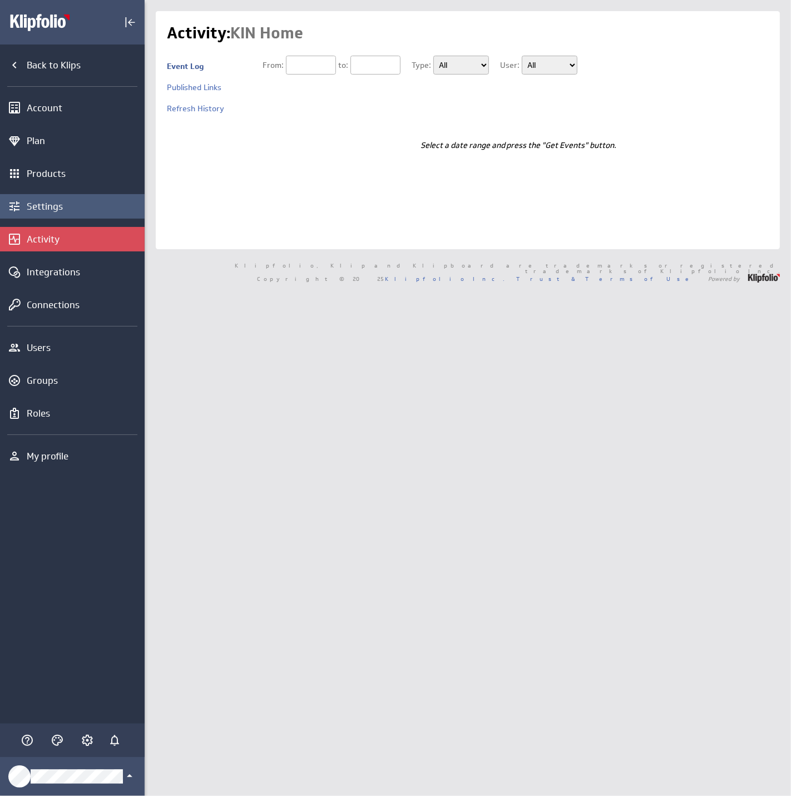
type input "[DATE]"
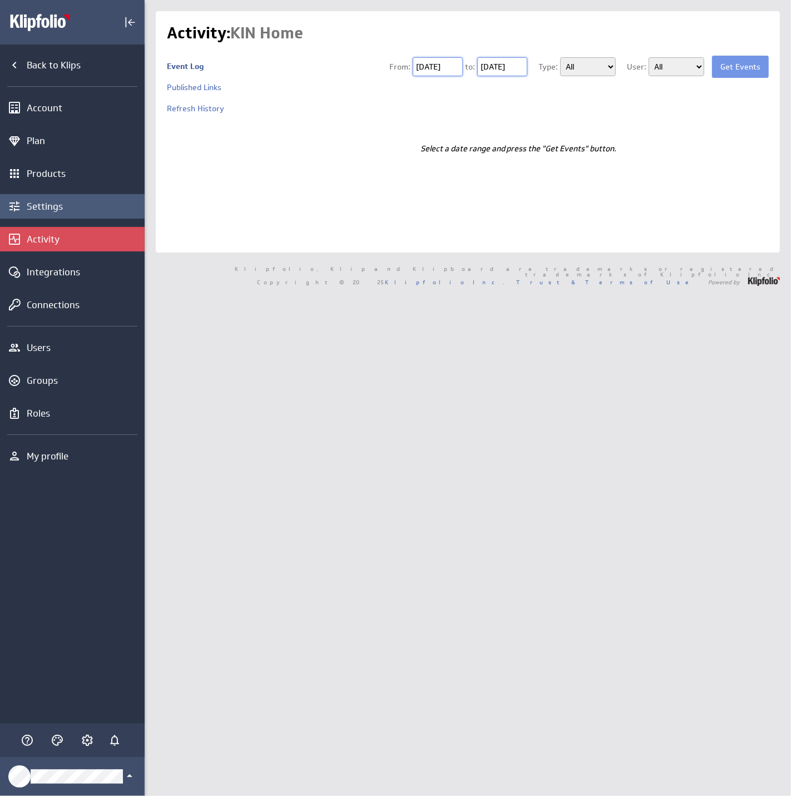
click at [49, 202] on div "Settings" at bounding box center [84, 206] width 115 height 12
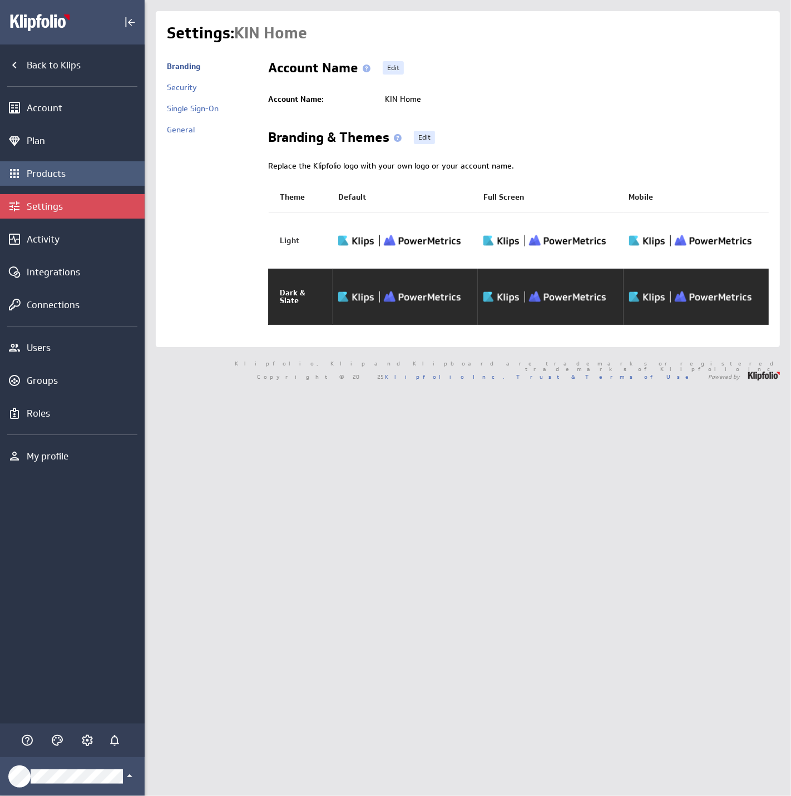
click at [53, 171] on div "Products" at bounding box center [84, 173] width 115 height 12
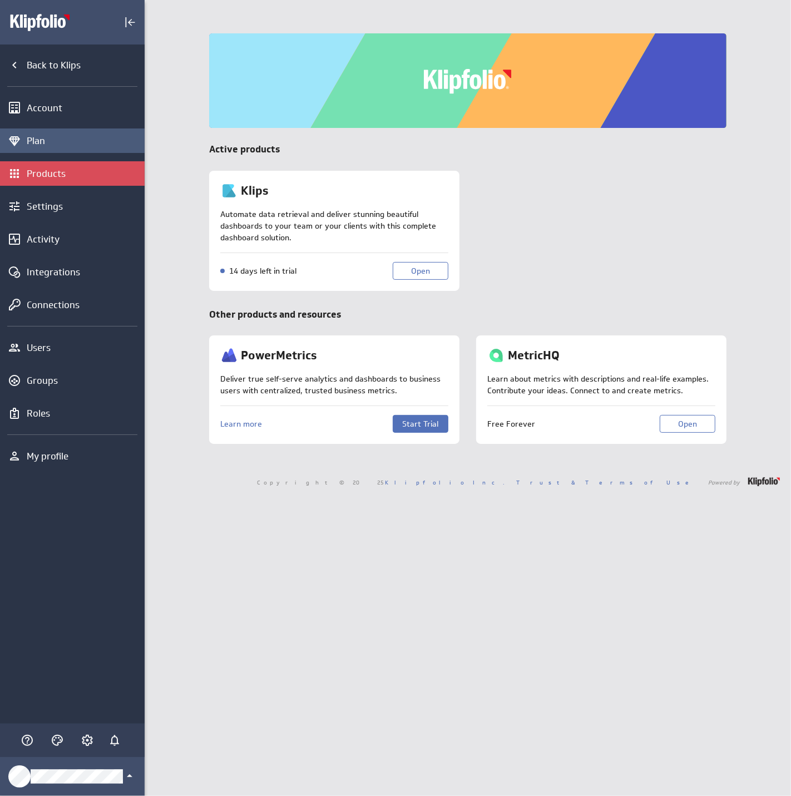
click at [47, 144] on div "Plan" at bounding box center [84, 141] width 115 height 12
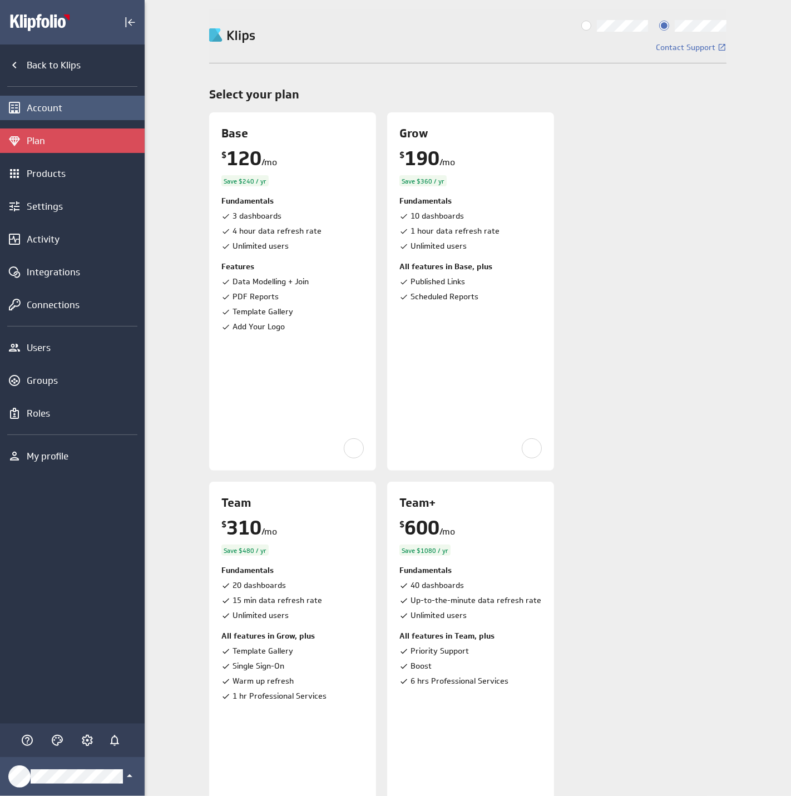
click at [54, 107] on div "Account" at bounding box center [84, 108] width 115 height 12
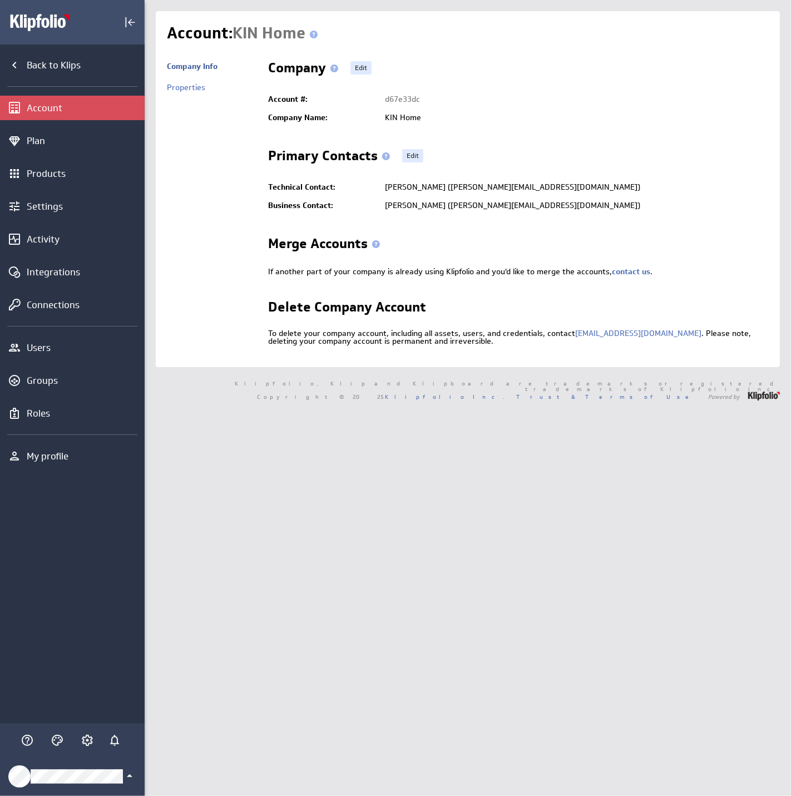
click at [129, 779] on icon "Klipfolio Account" at bounding box center [129, 775] width 13 height 13
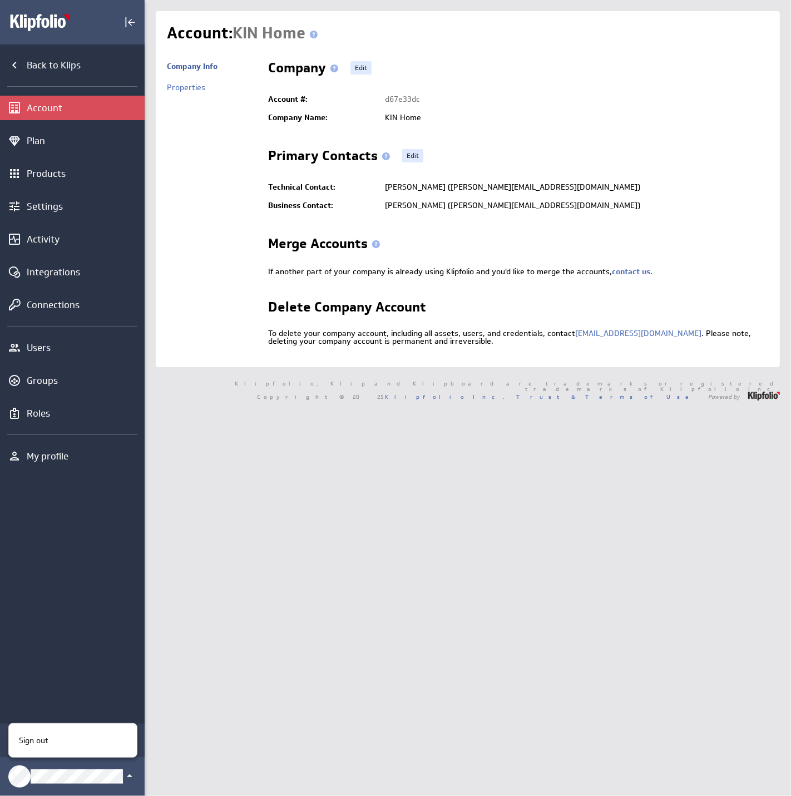
click at [37, 738] on p "Sign out" at bounding box center [33, 741] width 29 height 12
